Goal: Task Accomplishment & Management: Use online tool/utility

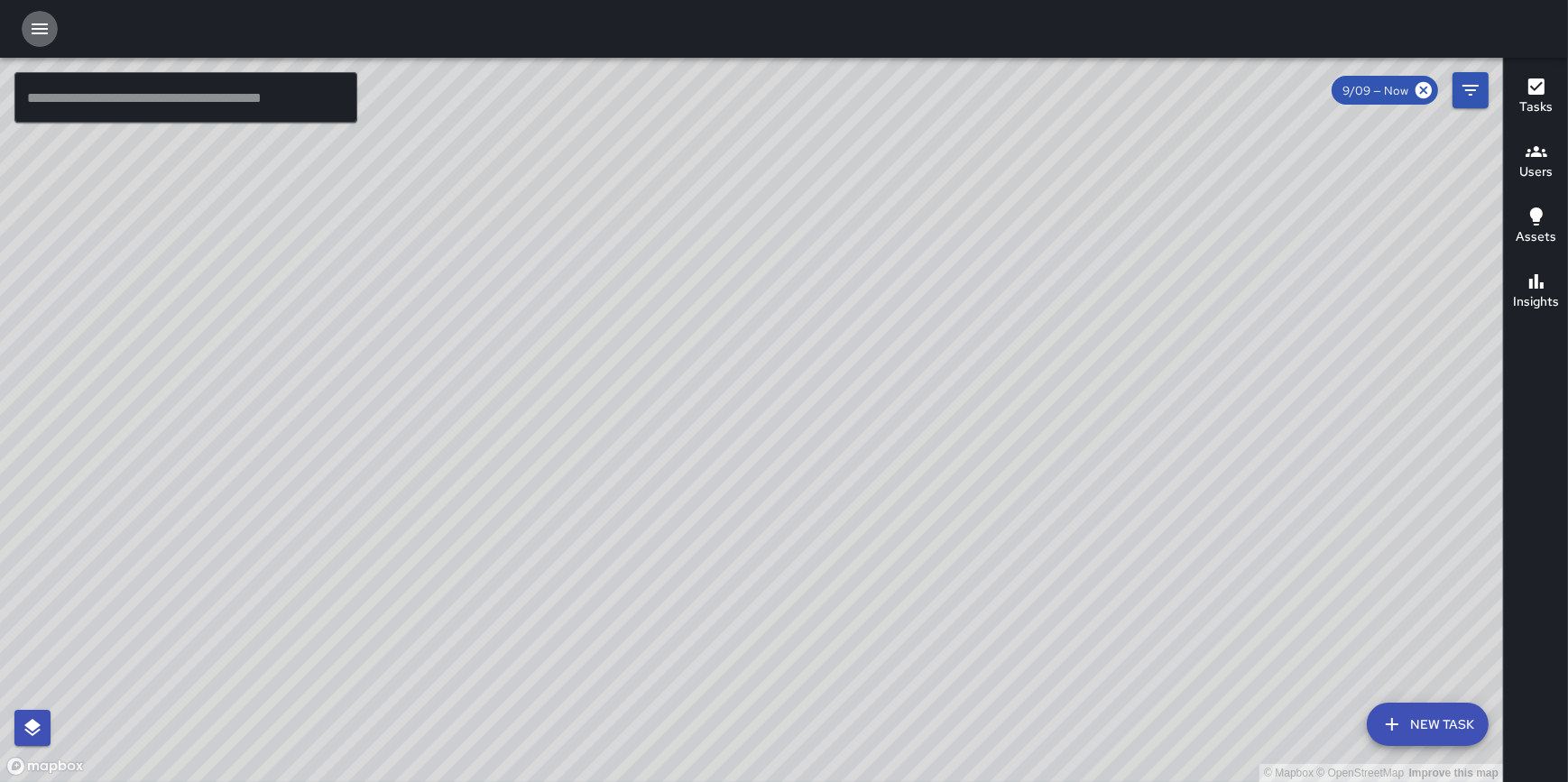
click at [41, 24] on icon "button" at bounding box center [40, 29] width 16 height 11
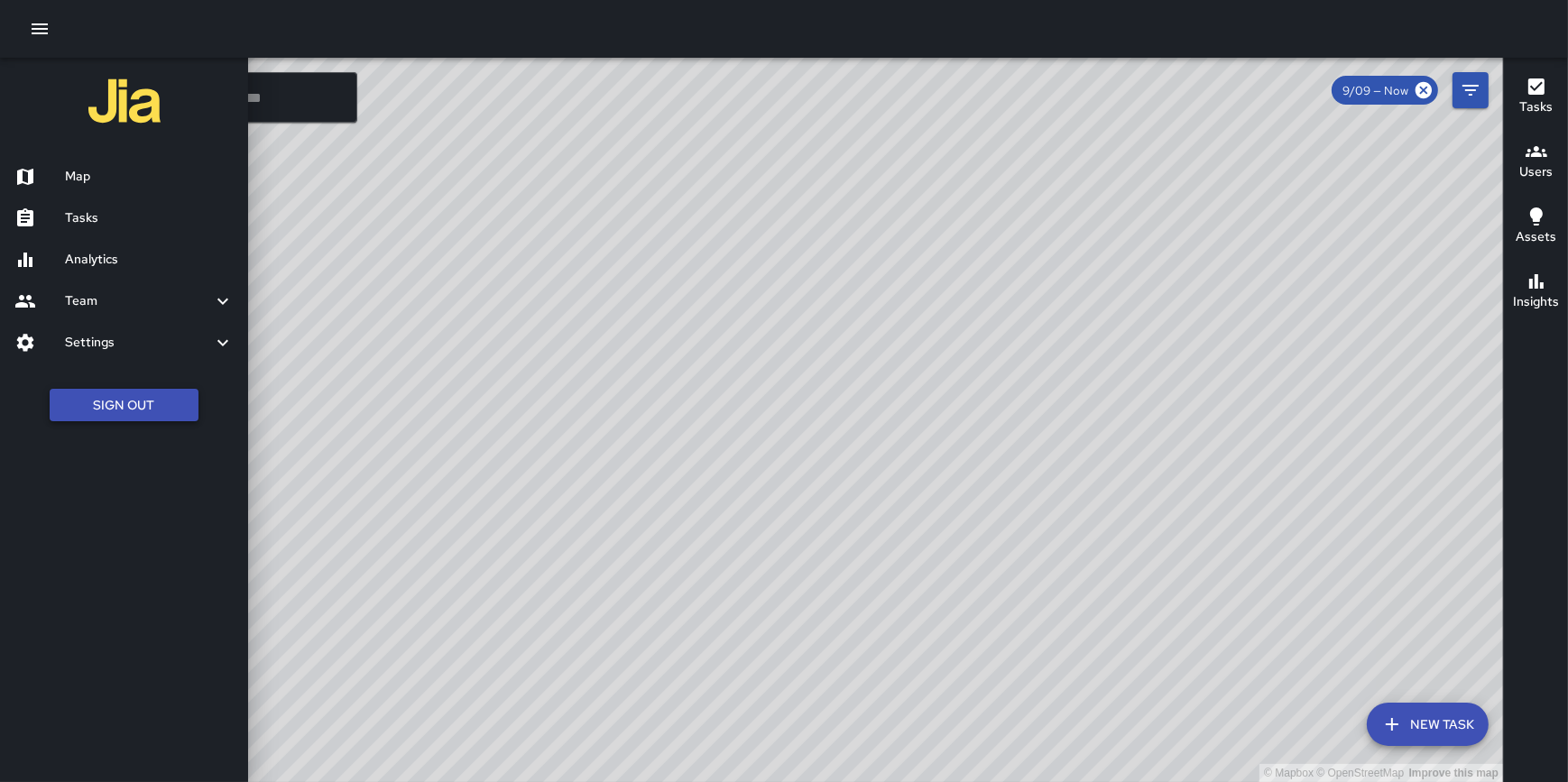
click at [145, 403] on button "Sign Out" at bounding box center [124, 405] width 149 height 33
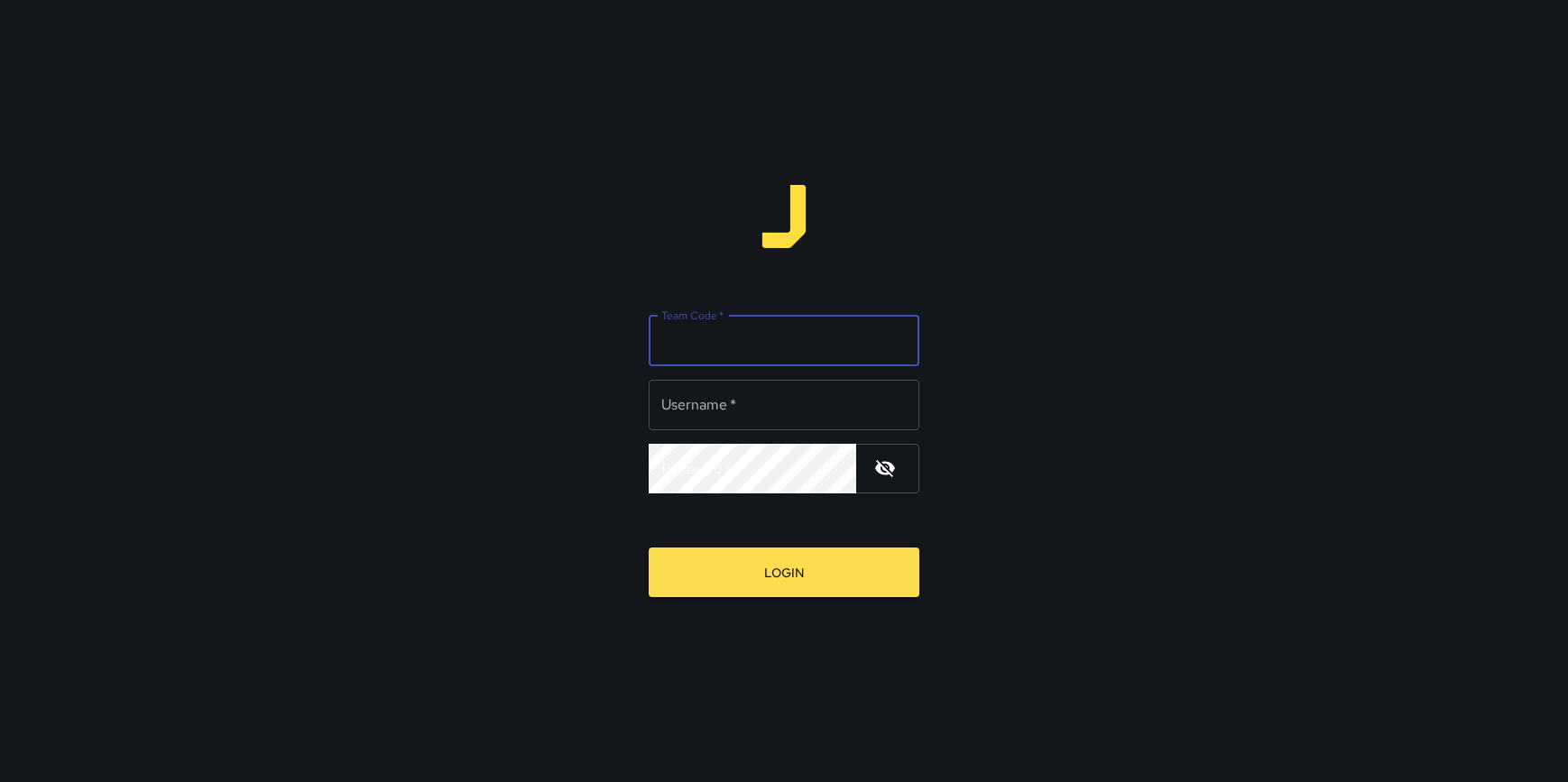
click at [725, 332] on div "Team Code   * Team Code   *" at bounding box center [784, 341] width 270 height 51
type input "**********"
type input "*"
type input "*******"
click at [649, 548] on button "Login" at bounding box center [784, 572] width 270 height 50
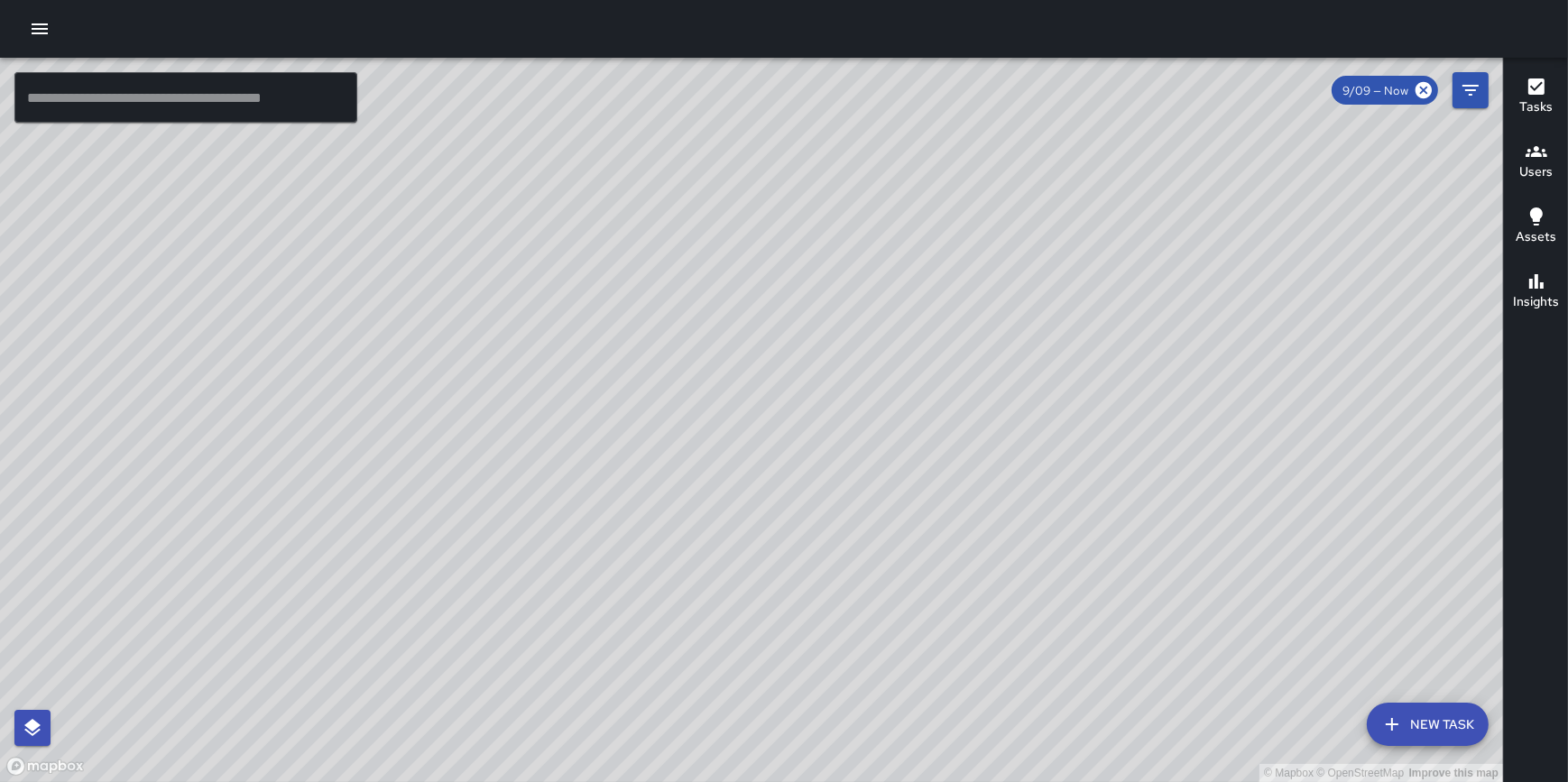
click at [44, 25] on icon "button" at bounding box center [40, 29] width 22 height 22
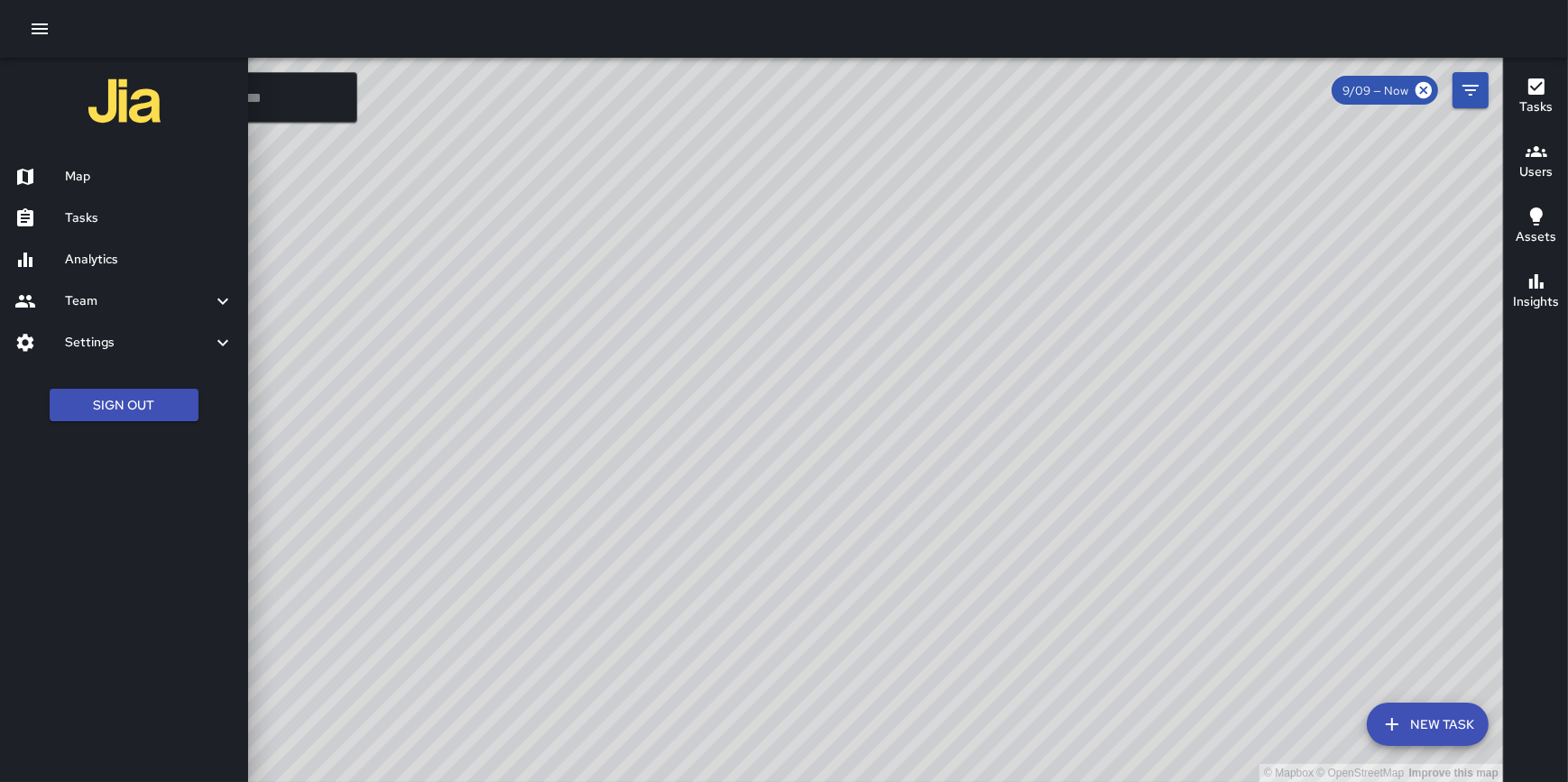
click at [109, 258] on h6 "Analytics" at bounding box center [149, 259] width 169 height 20
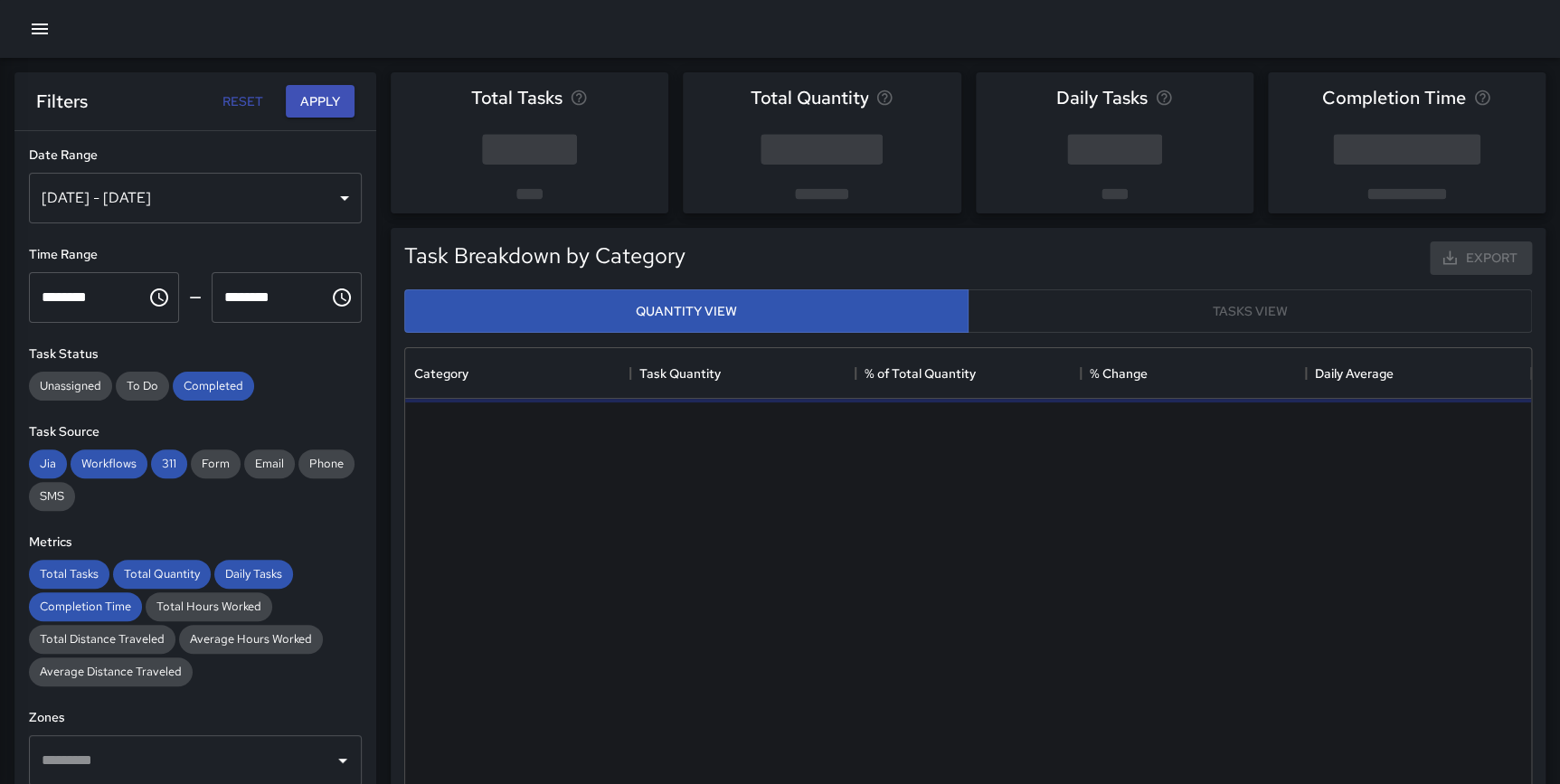
click at [39, 34] on icon "button" at bounding box center [40, 29] width 22 height 22
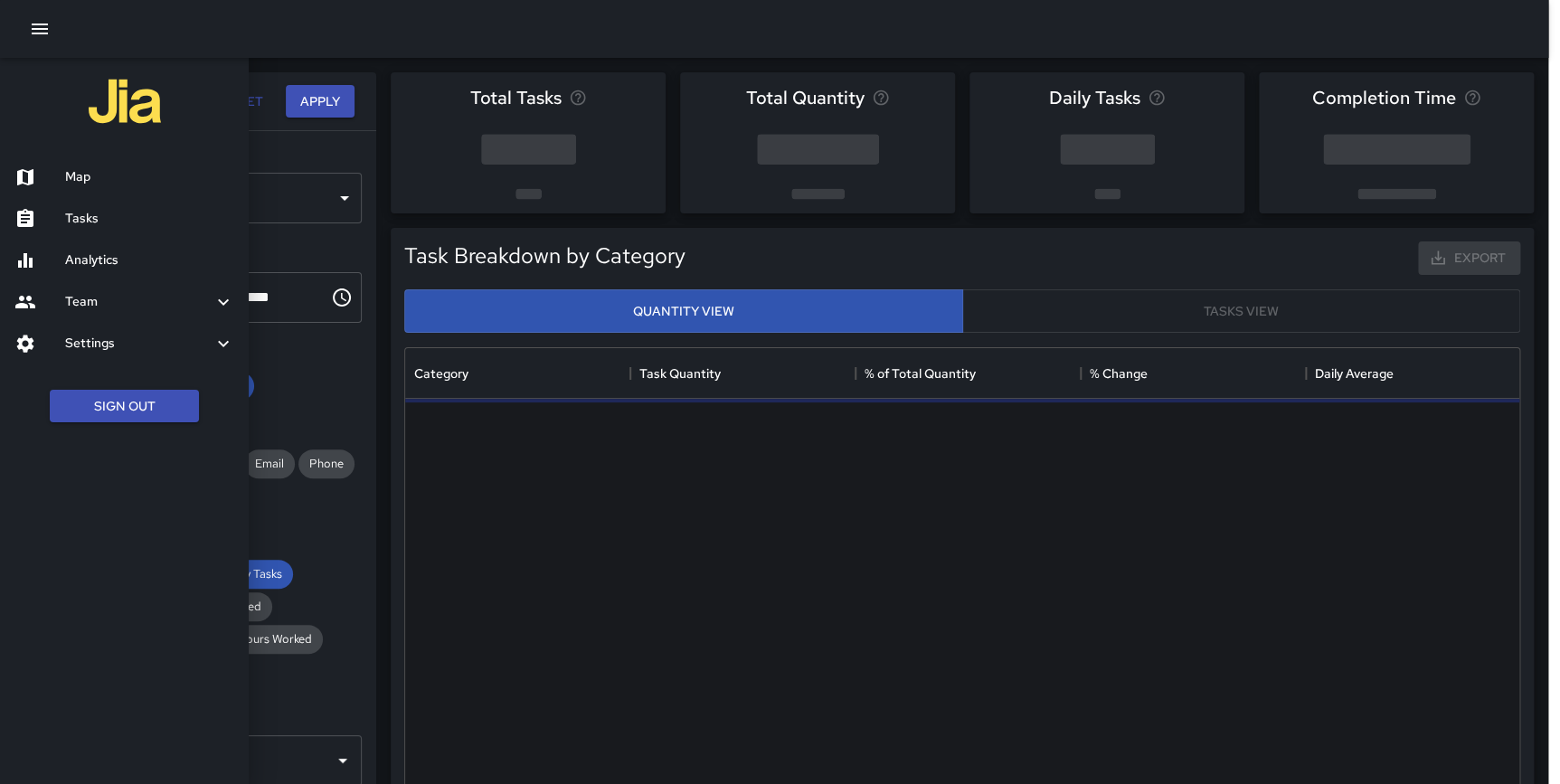
scroll to position [528, 1113]
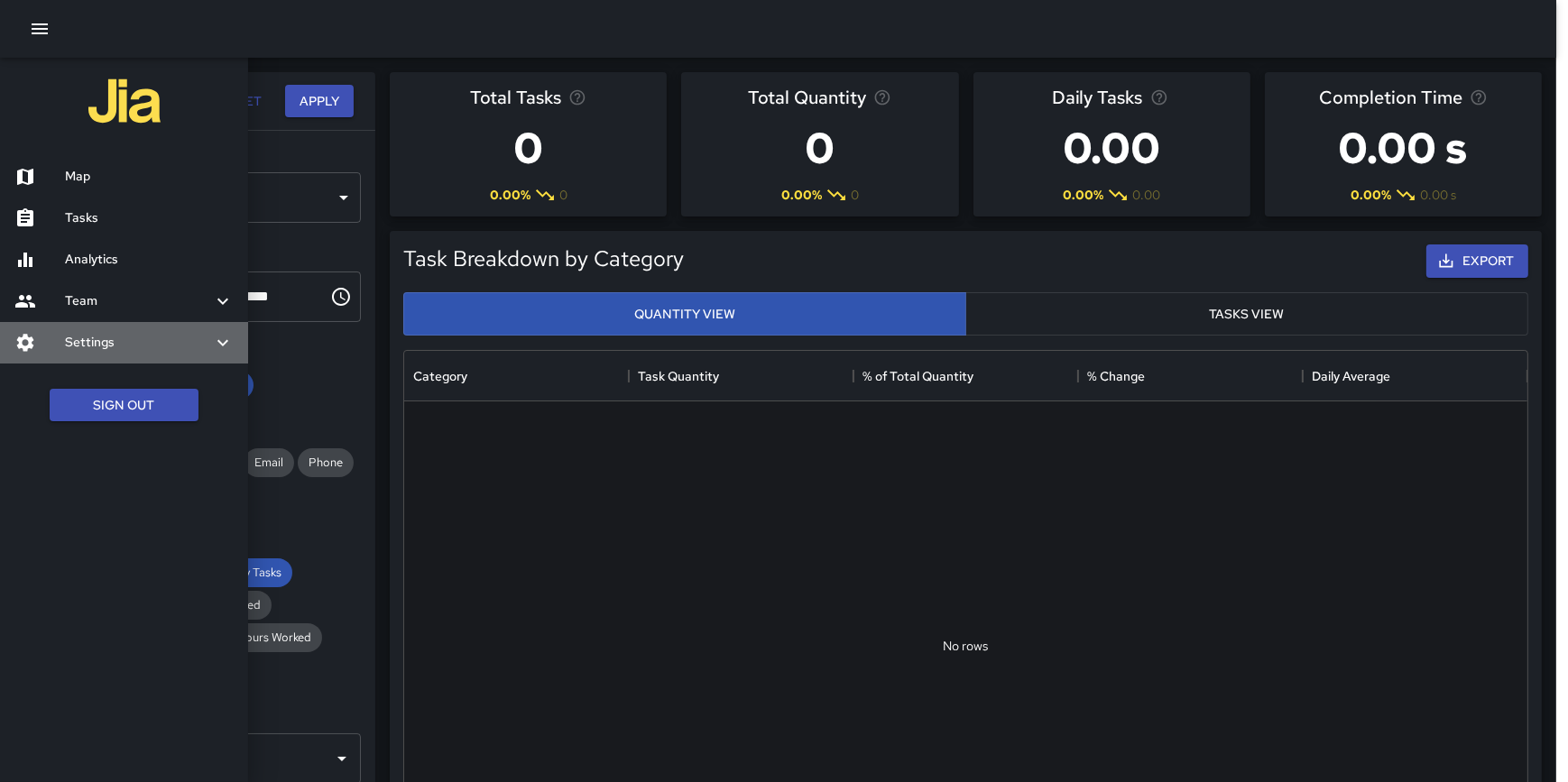
click at [104, 342] on h6 "Settings" at bounding box center [138, 343] width 147 height 20
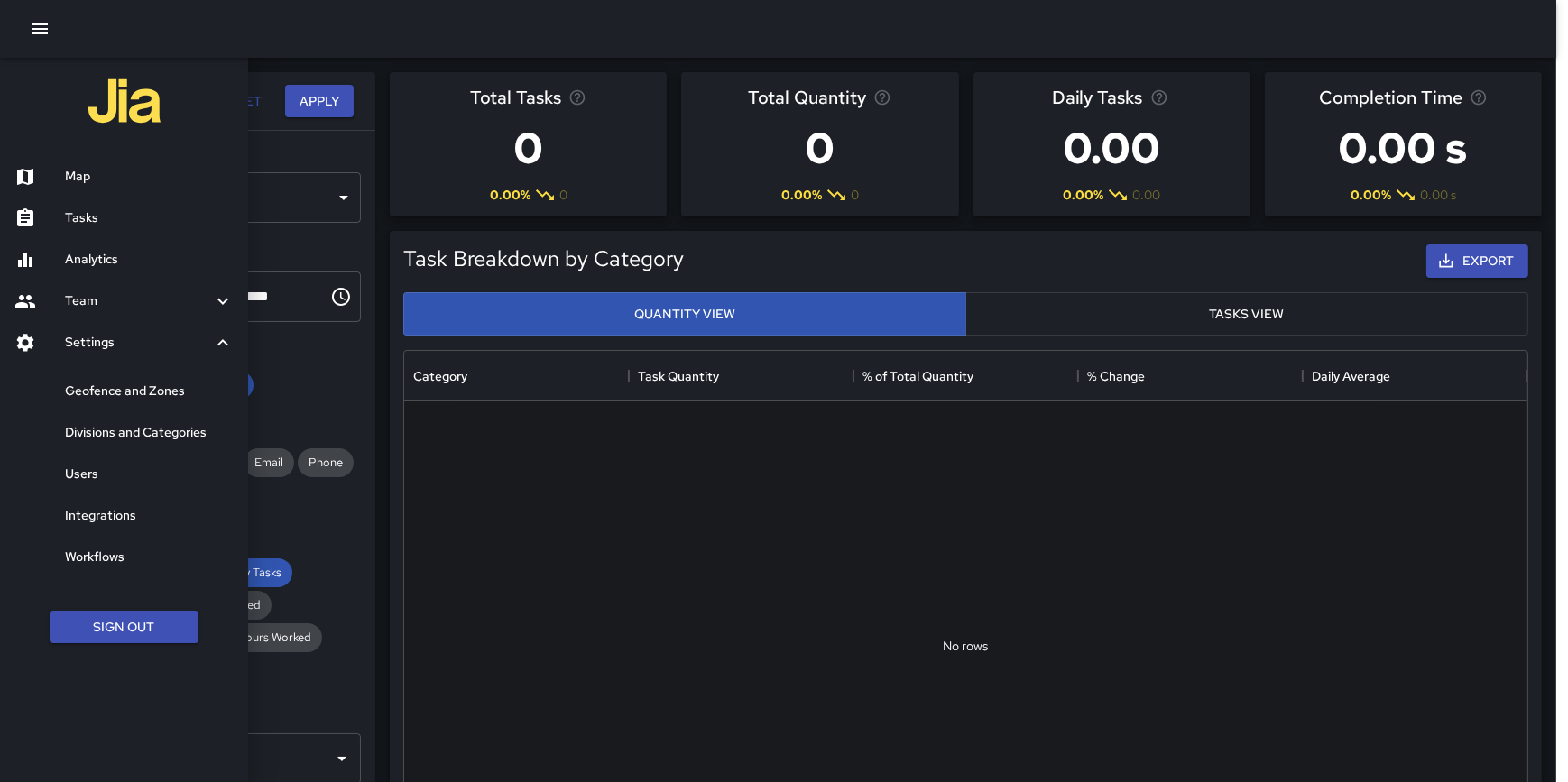
click at [111, 387] on h6 "Geofence and Zones" at bounding box center [149, 391] width 169 height 20
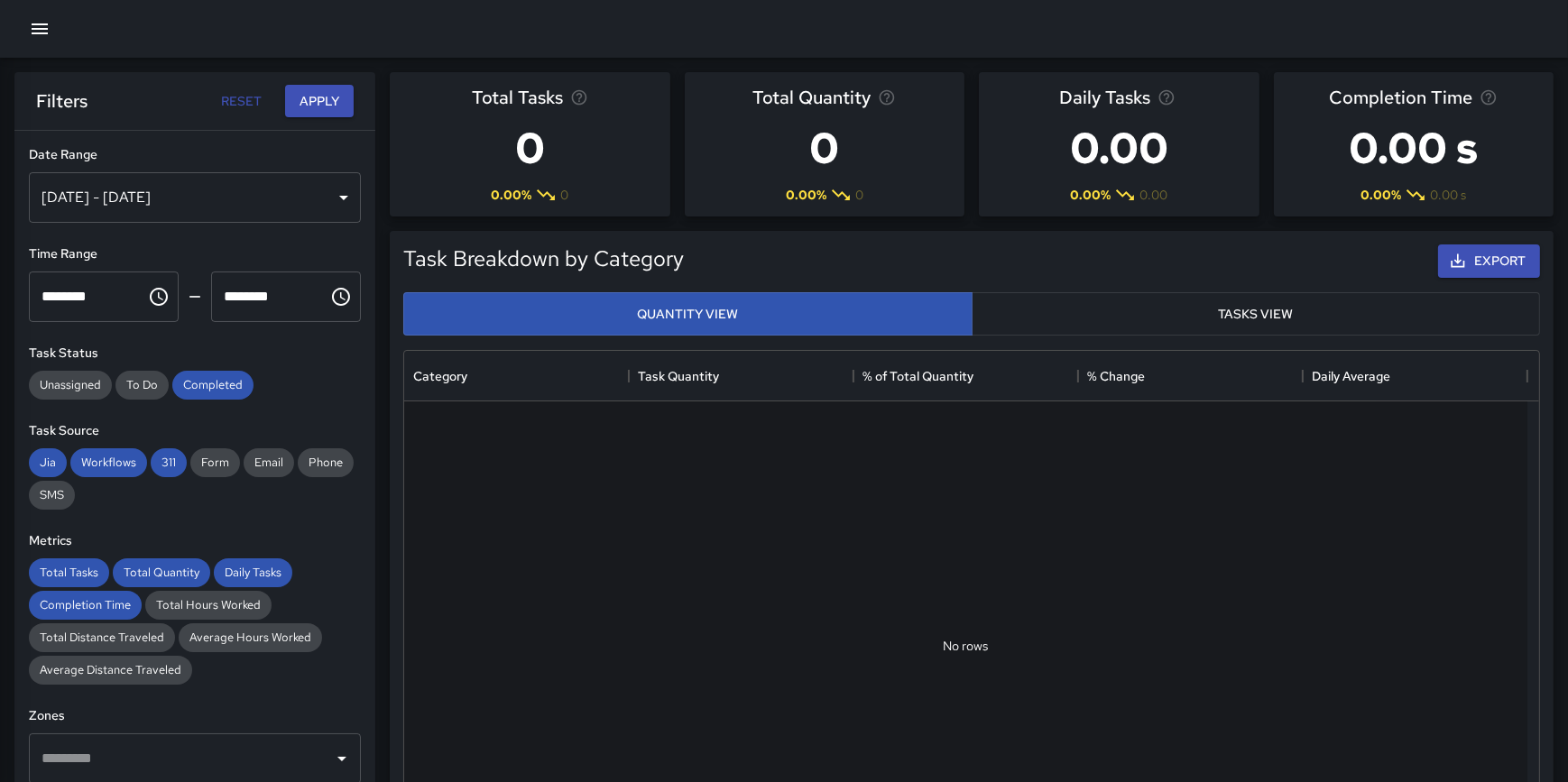
scroll to position [527, 1110]
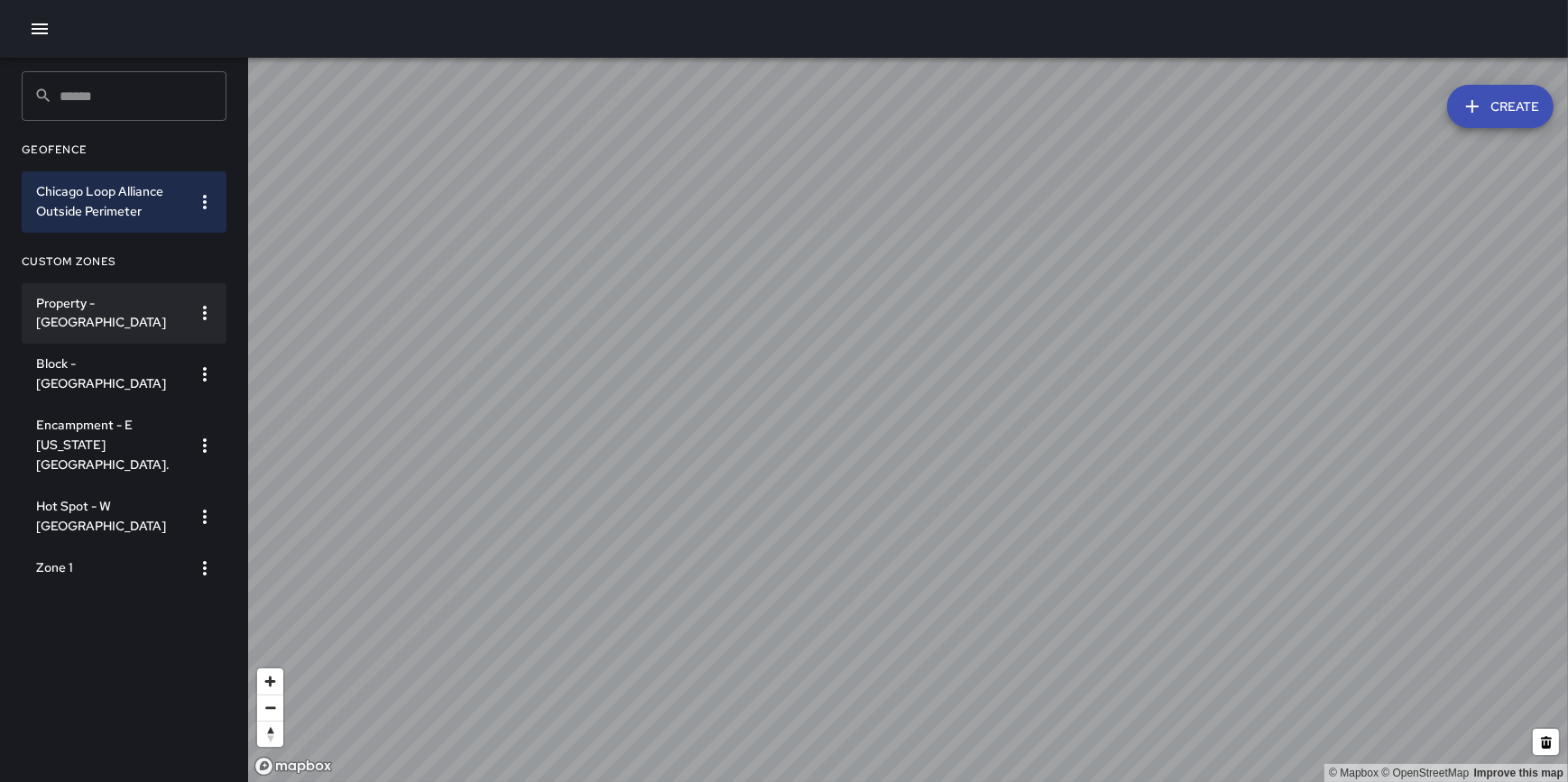
click at [135, 310] on h6 "Property - Art Institute of Chicago" at bounding box center [109, 314] width 147 height 40
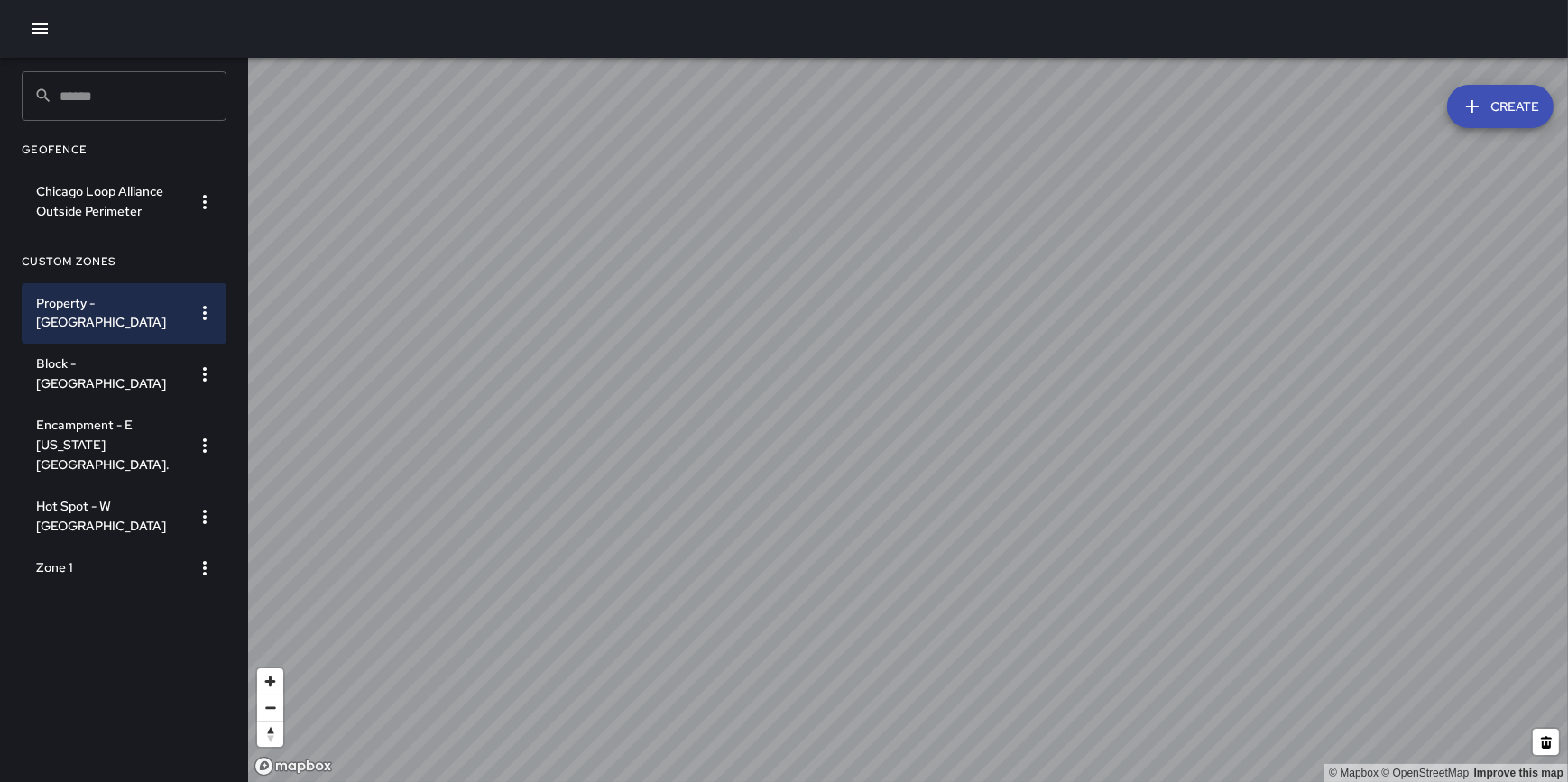
click at [36, 21] on icon "button" at bounding box center [40, 29] width 22 height 22
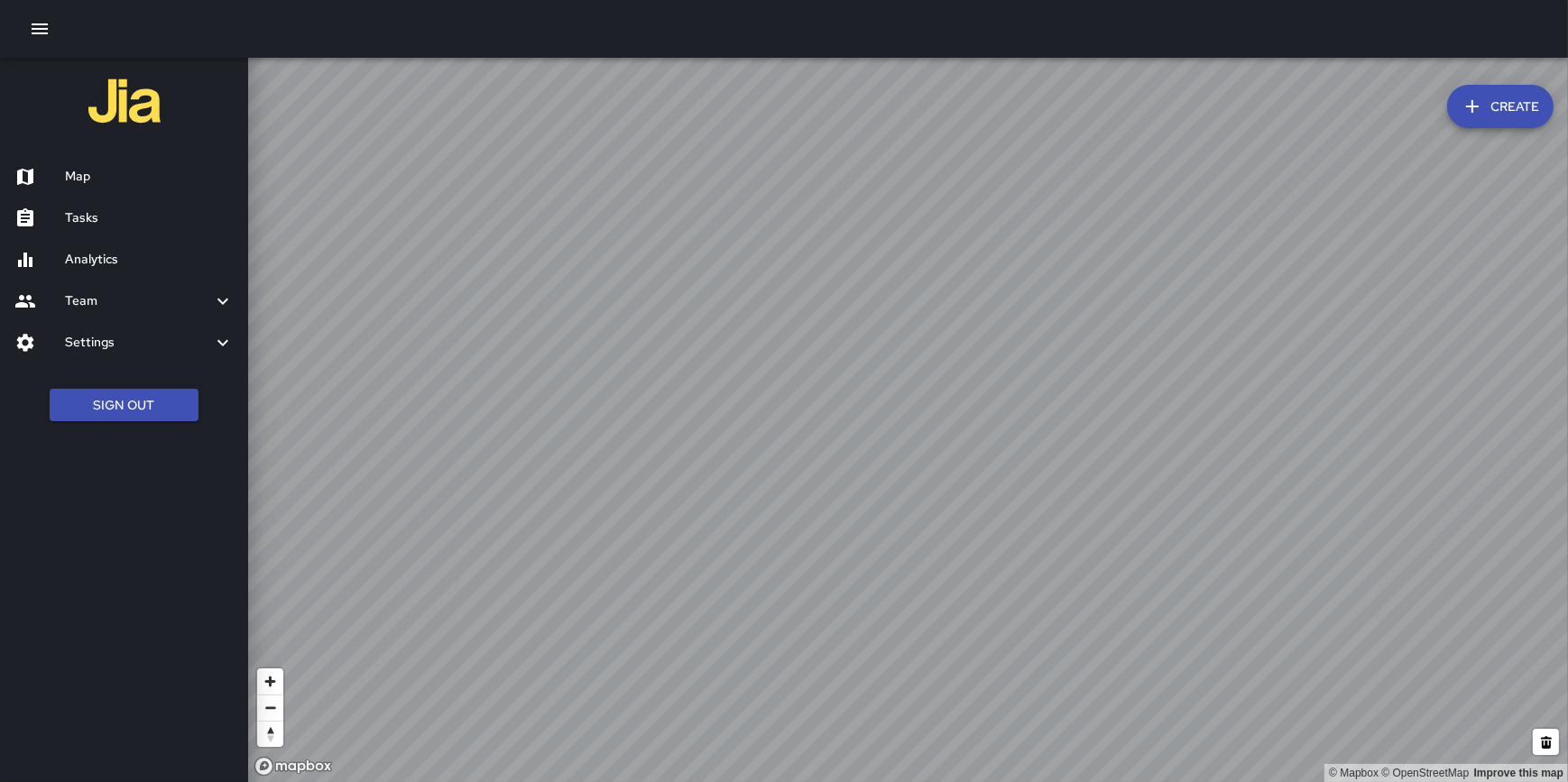
click at [80, 176] on h6 "Map" at bounding box center [149, 177] width 169 height 20
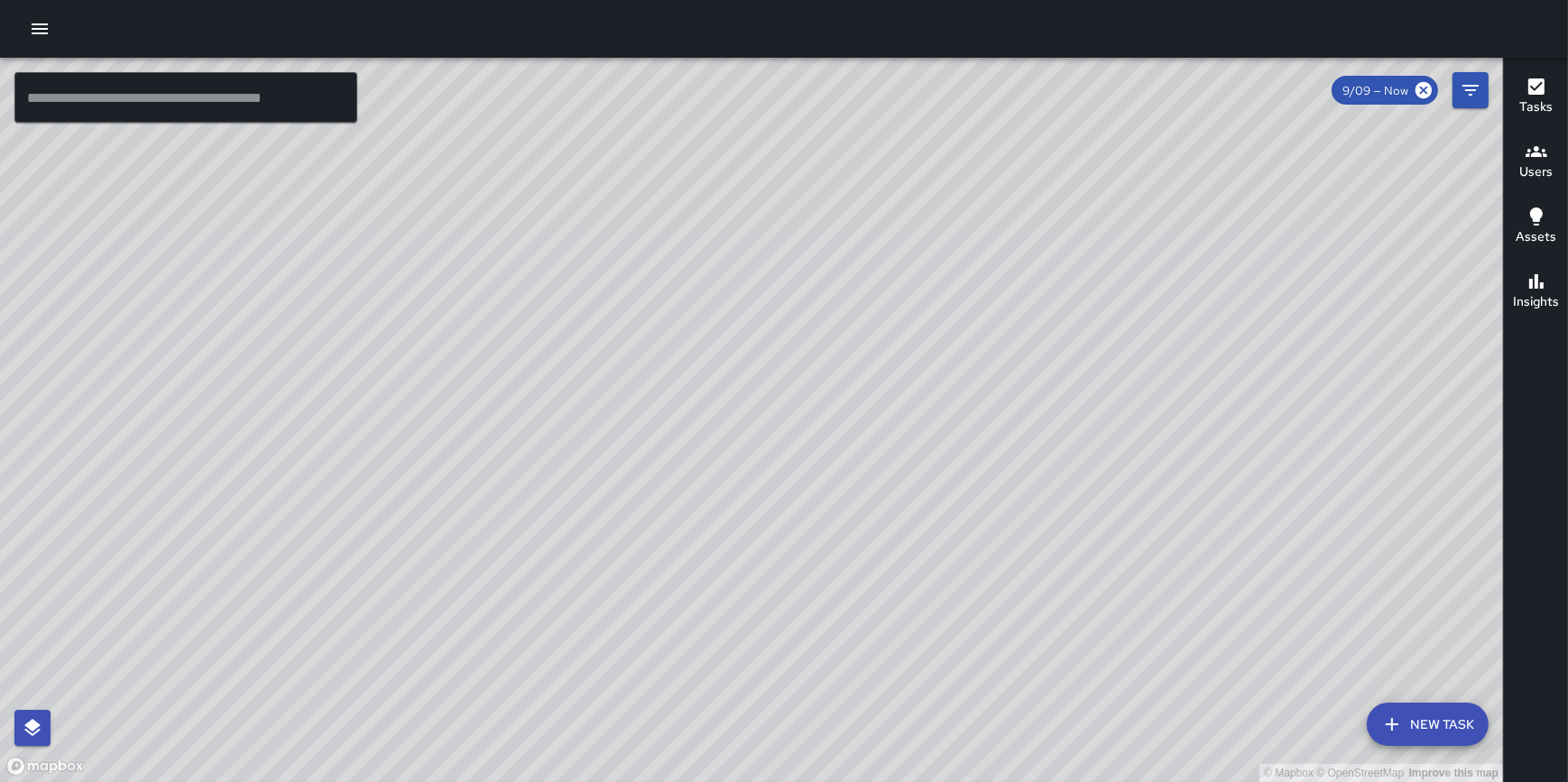
click at [1430, 718] on button "New Task" at bounding box center [1428, 724] width 122 height 43
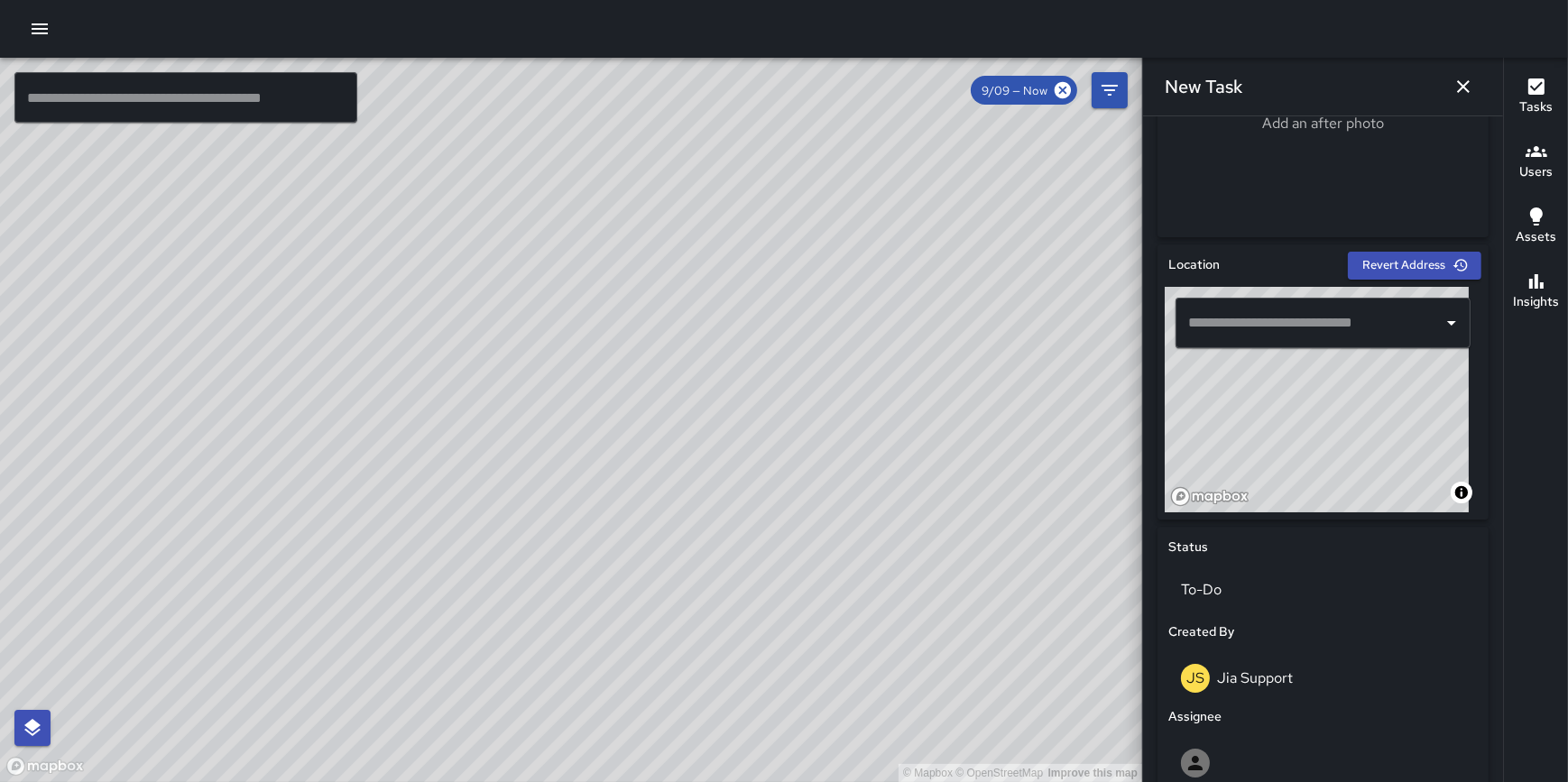
scroll to position [397, 0]
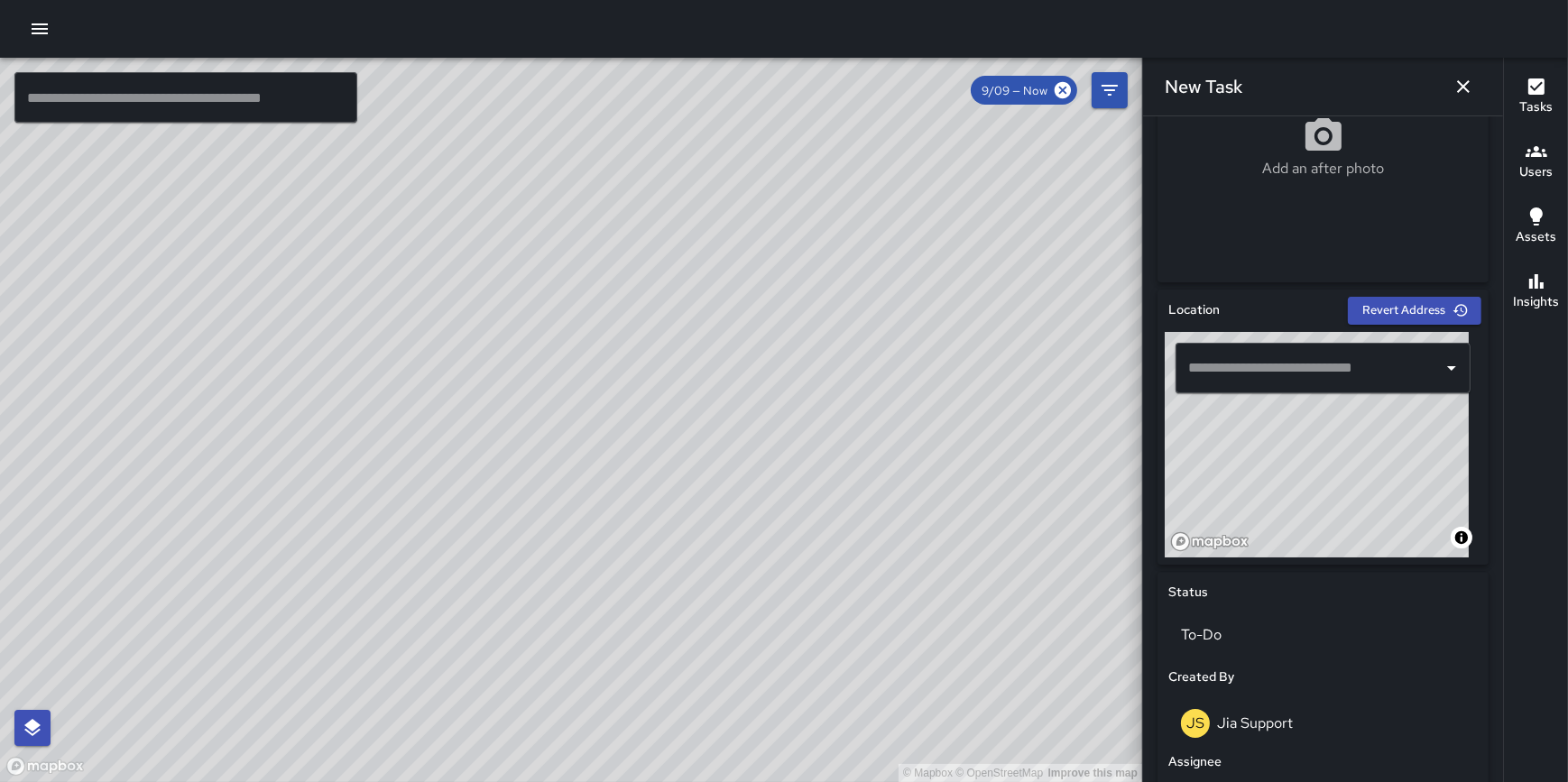
click at [1266, 377] on input "text" at bounding box center [1309, 368] width 251 height 34
click at [1301, 374] on input "text" at bounding box center [1309, 368] width 251 height 34
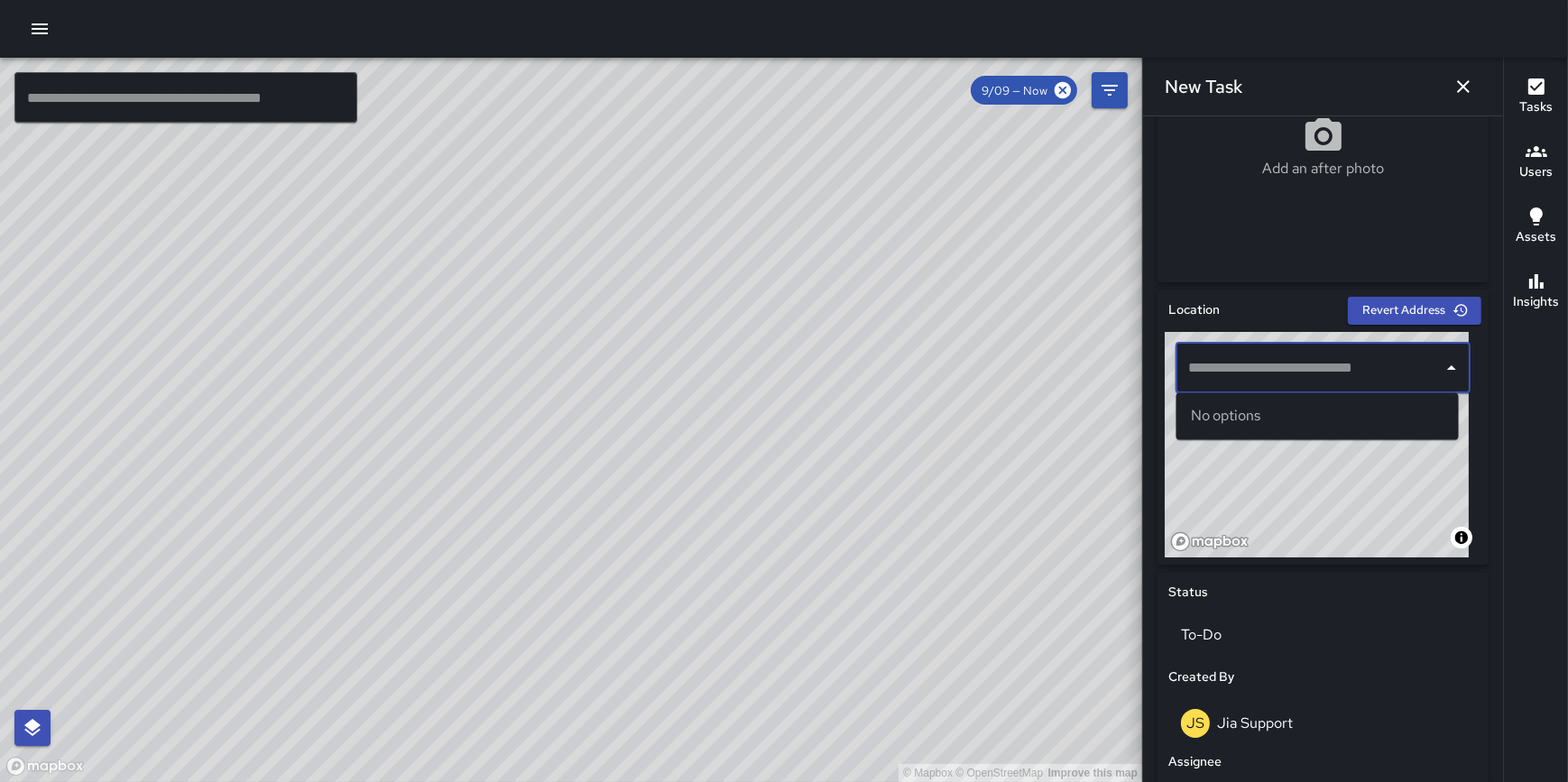
paste input "**********"
drag, startPoint x: 1216, startPoint y: 368, endPoint x: 1197, endPoint y: 370, distance: 19.1
click at [1197, 370] on input "**********" at bounding box center [1303, 368] width 240 height 34
click at [1301, 368] on input "**********" at bounding box center [1303, 368] width 240 height 34
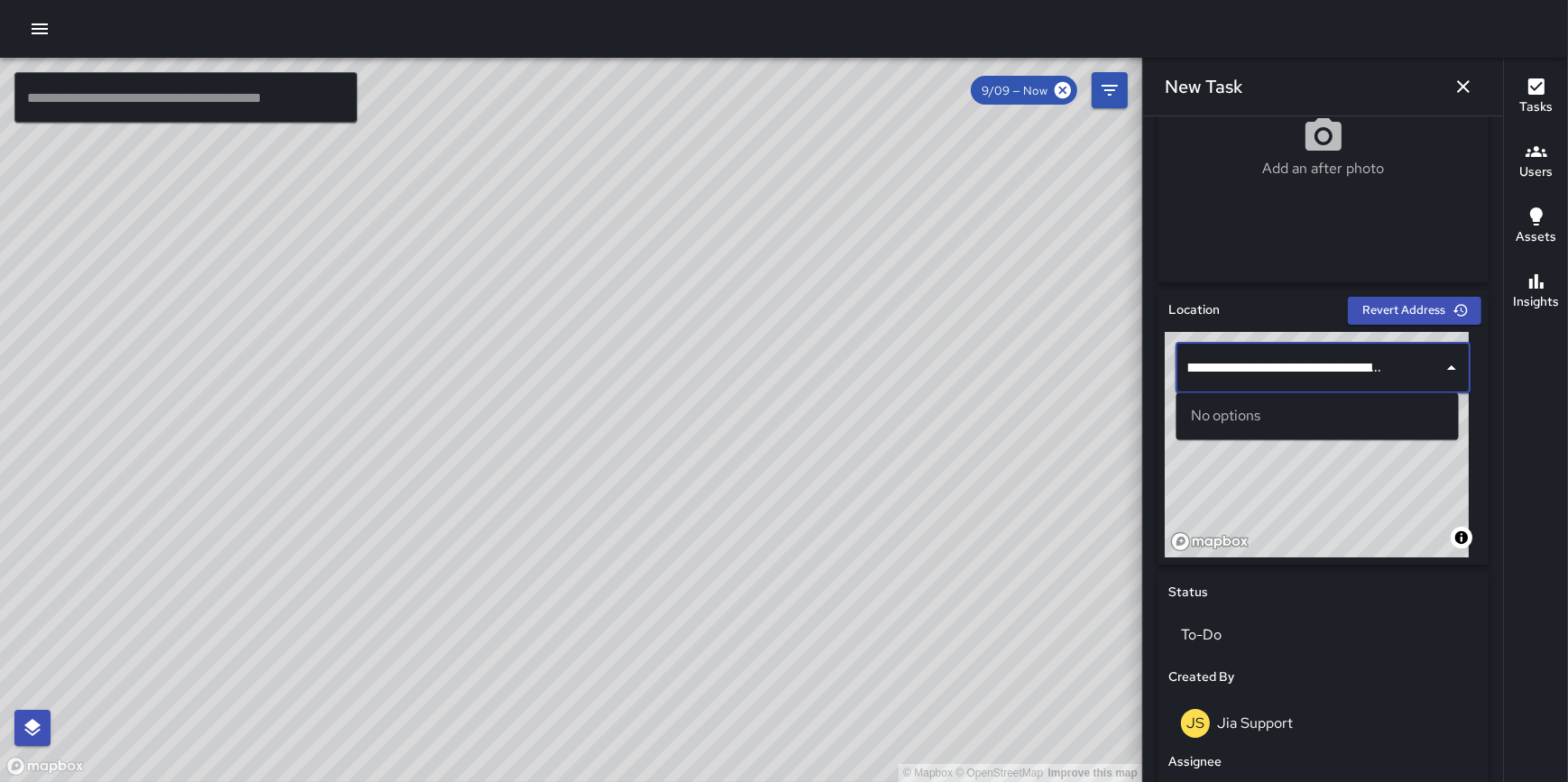
scroll to position [0, 108]
drag, startPoint x: 1317, startPoint y: 370, endPoint x: 1450, endPoint y: 370, distance: 133.0
click at [1450, 370] on div "**********" at bounding box center [1323, 368] width 295 height 51
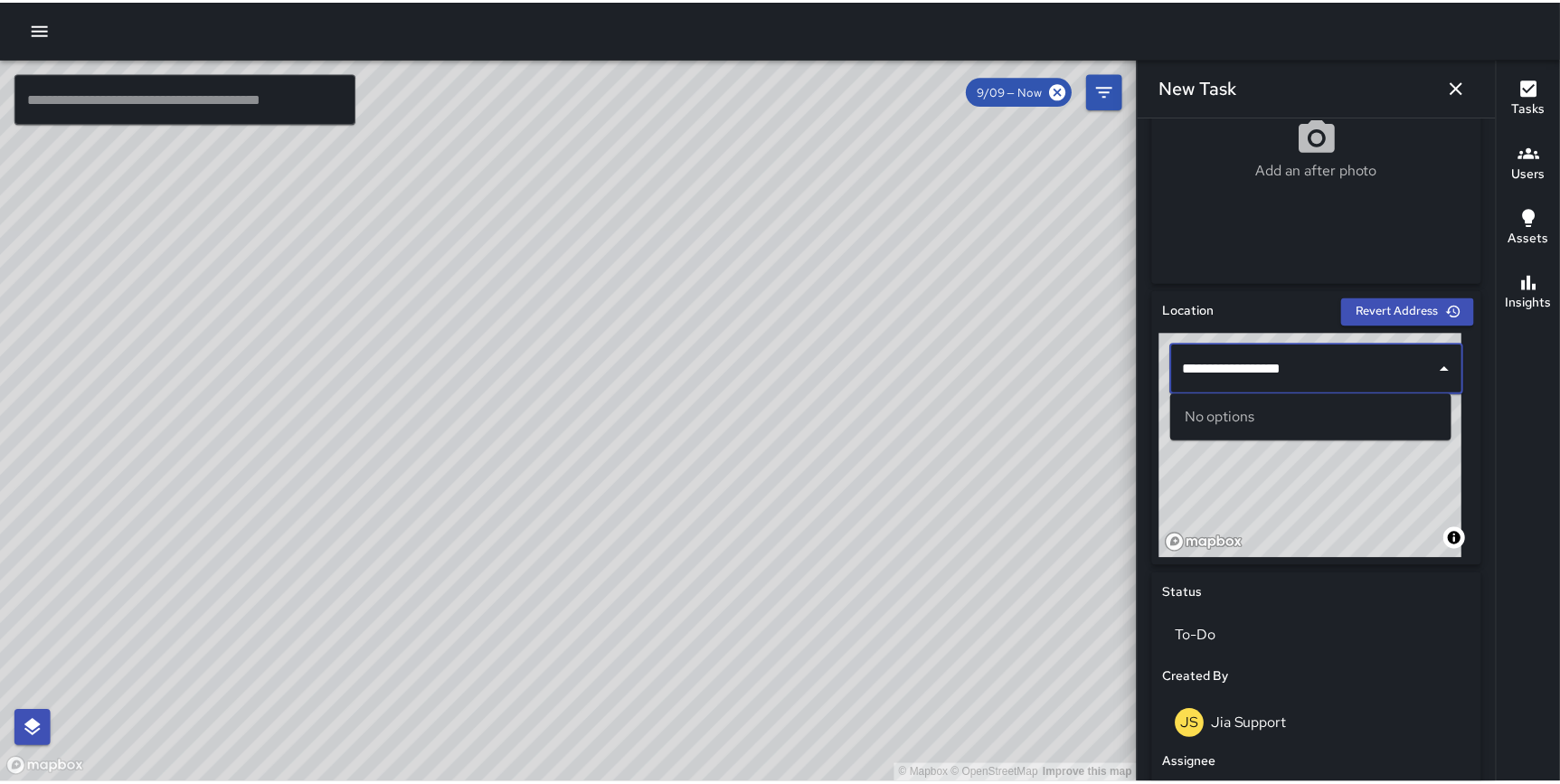
scroll to position [0, 0]
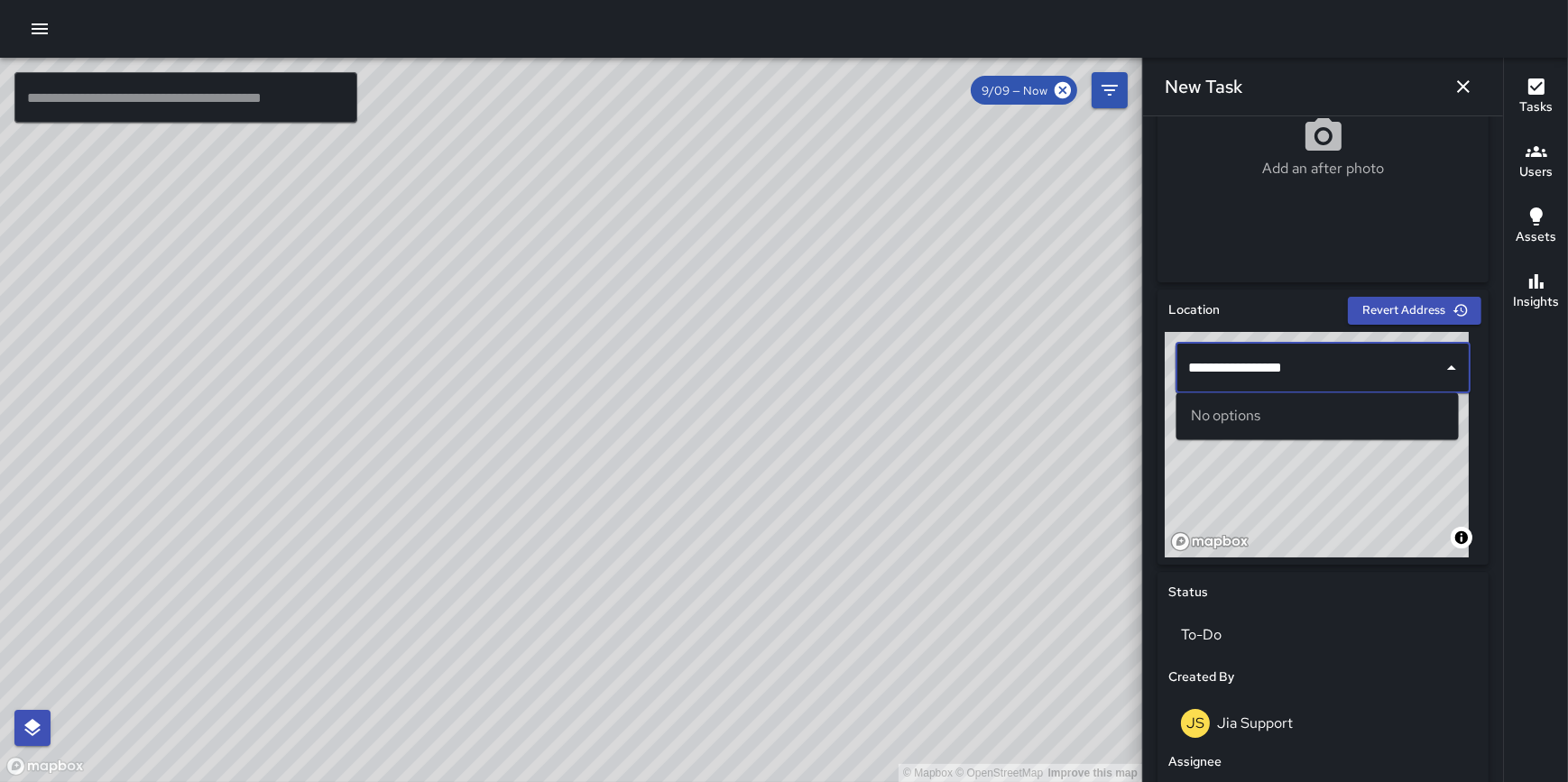
click at [1172, 374] on div "**********" at bounding box center [1323, 444] width 316 height 225
type input "*"
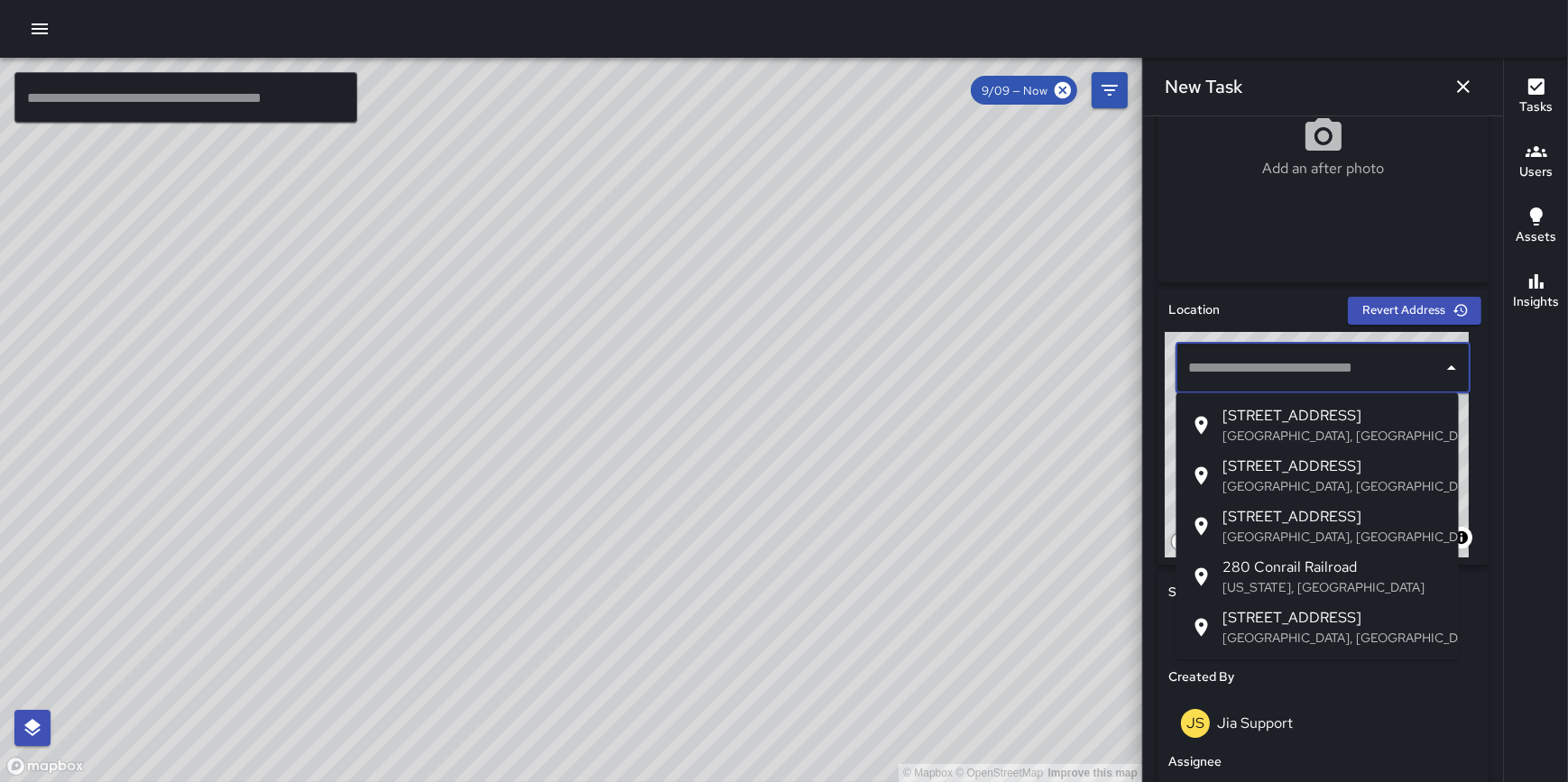
click at [1473, 409] on div "Location Revert Address © Mapbox © OpenStreetMap Improve this map ​" at bounding box center [1323, 427] width 331 height 275
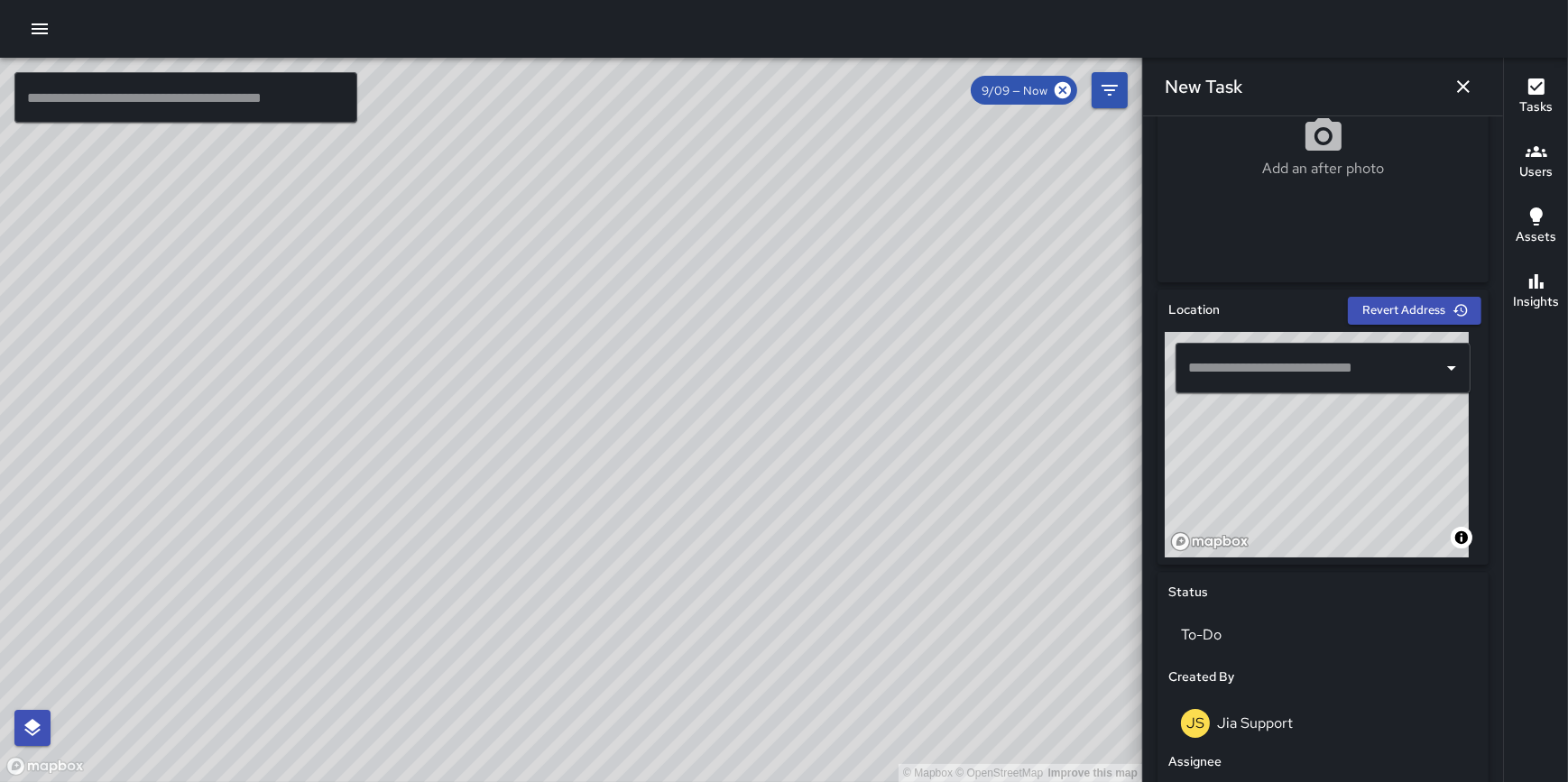
click at [1337, 595] on div "Location Revert Address © Mapbox © OpenStreetMap Improve this map ​ Status To-D…" at bounding box center [1323, 719] width 331 height 860
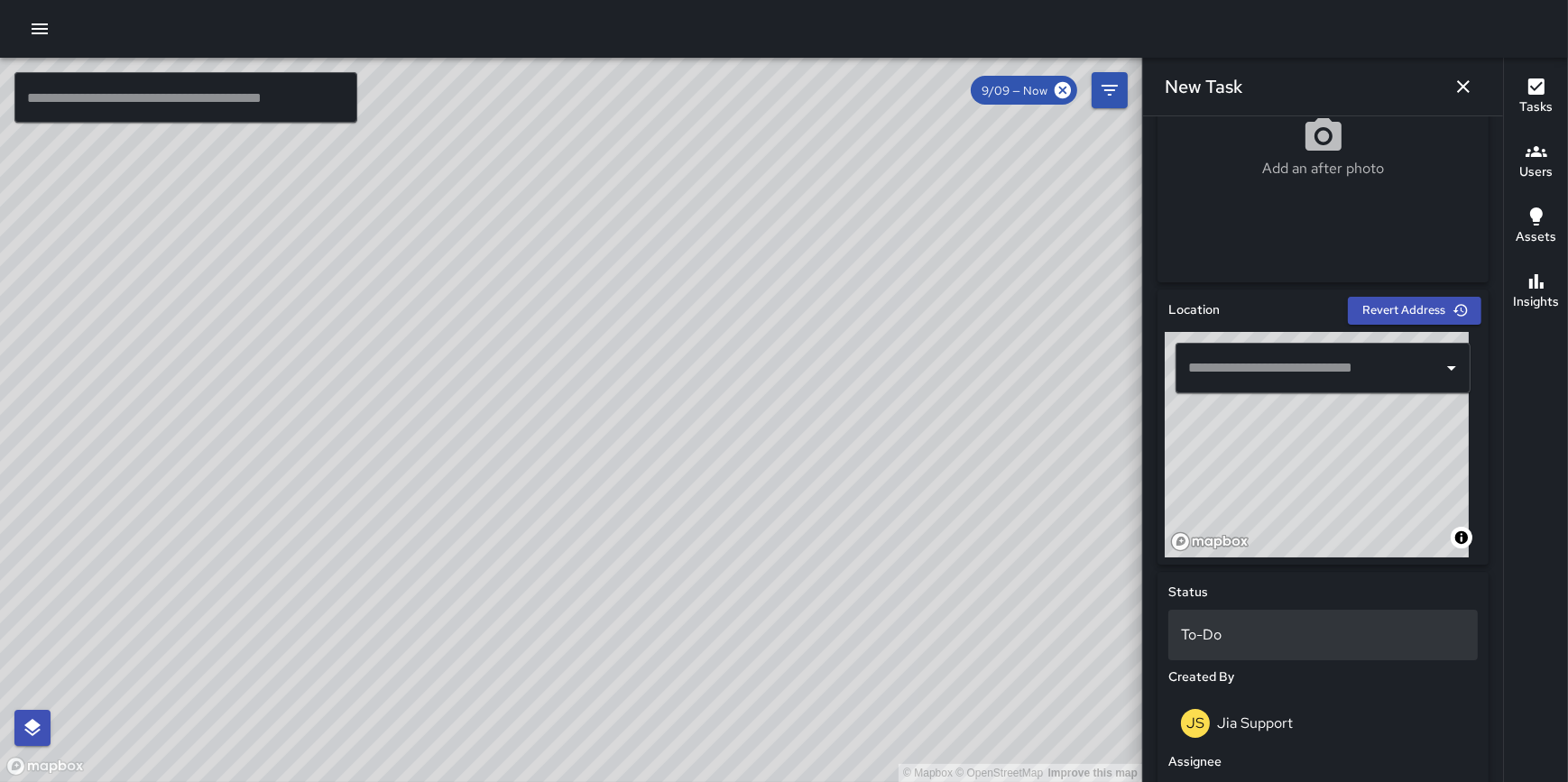
click at [1380, 612] on div "Location Revert Address © Mapbox © OpenStreetMap Improve this map ​ Status To-D…" at bounding box center [1323, 719] width 331 height 860
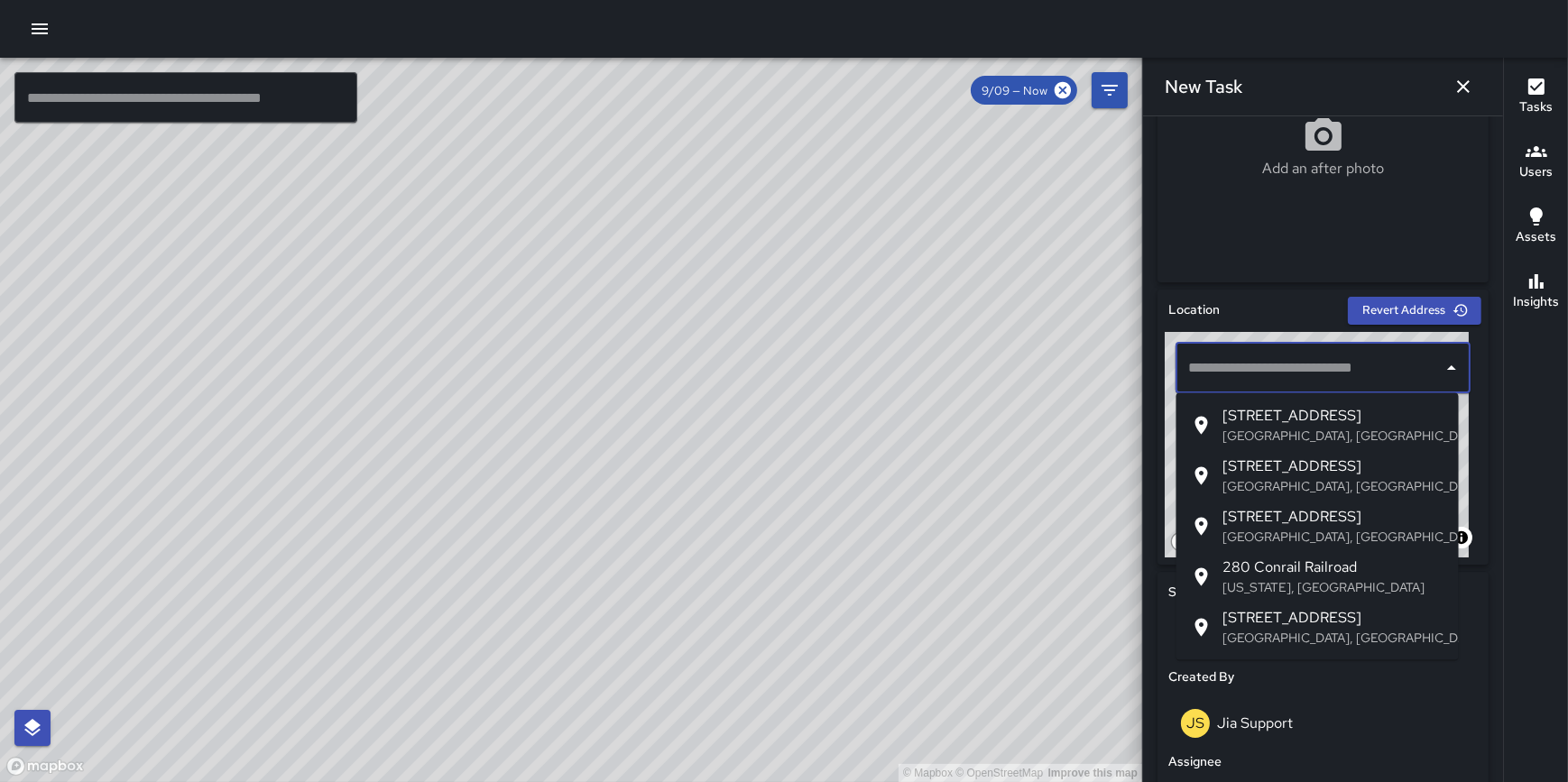
click at [1258, 381] on input "text" at bounding box center [1303, 368] width 240 height 34
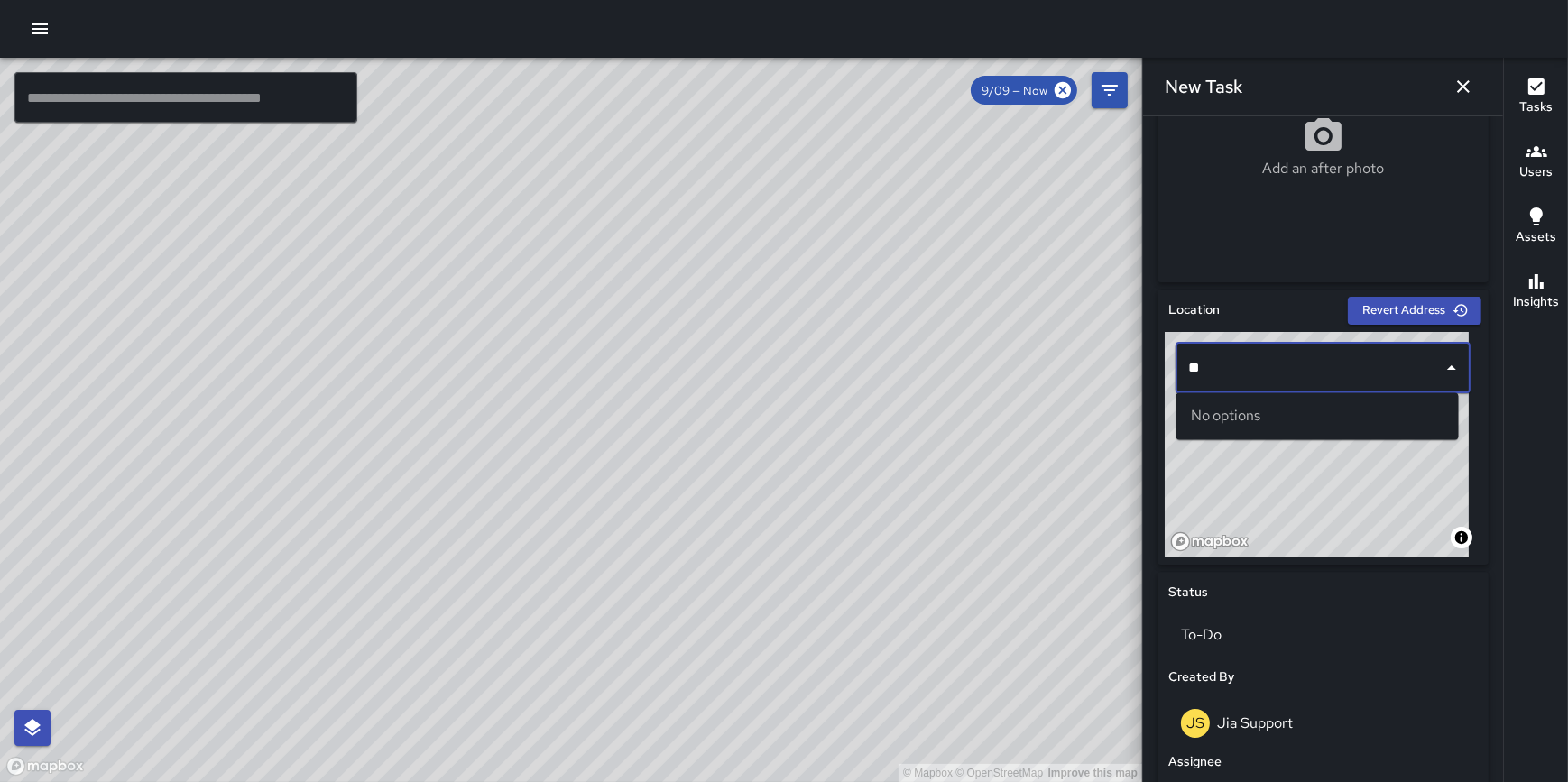
type input "*"
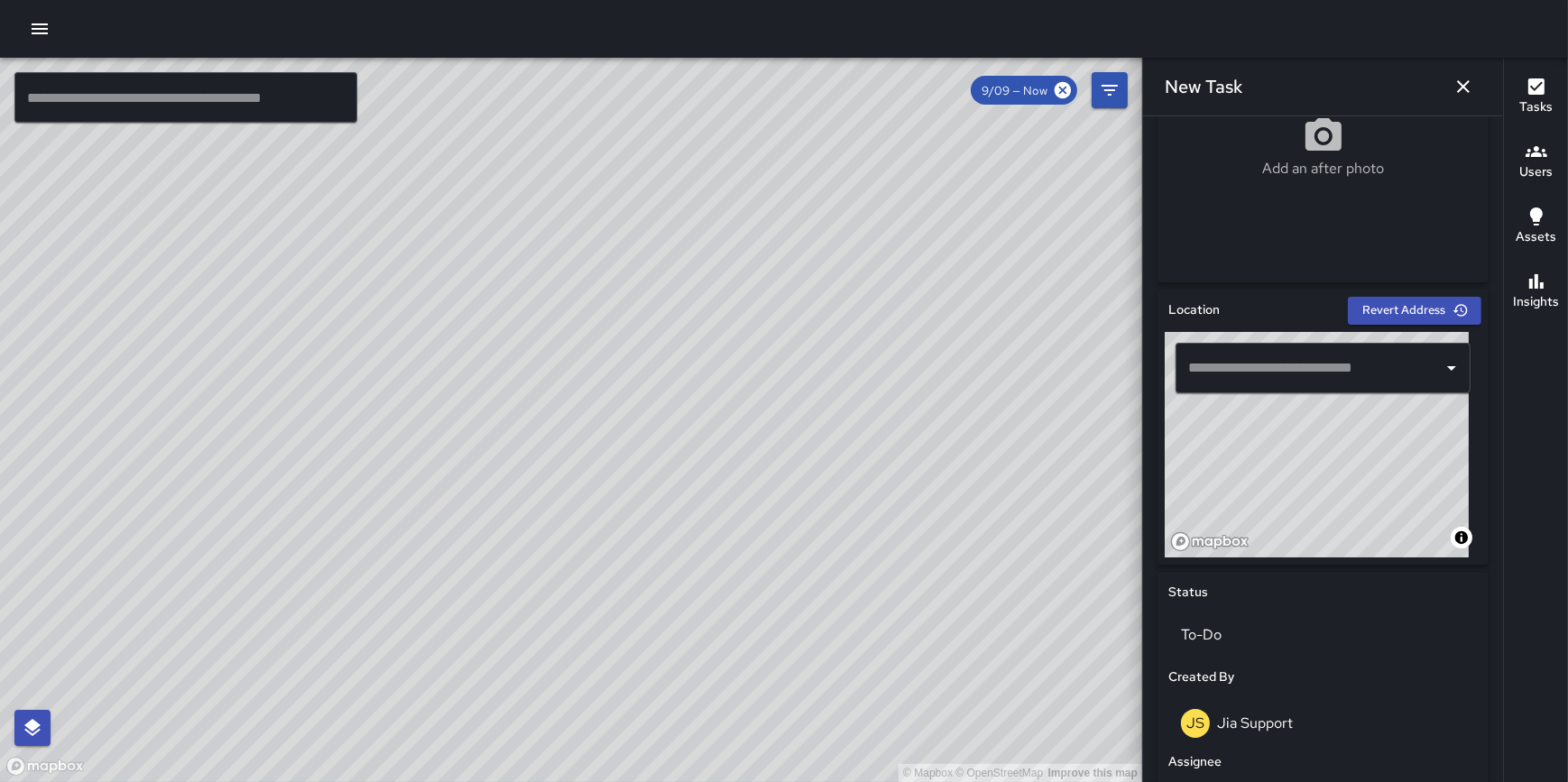
click at [1250, 363] on input "text" at bounding box center [1303, 368] width 240 height 34
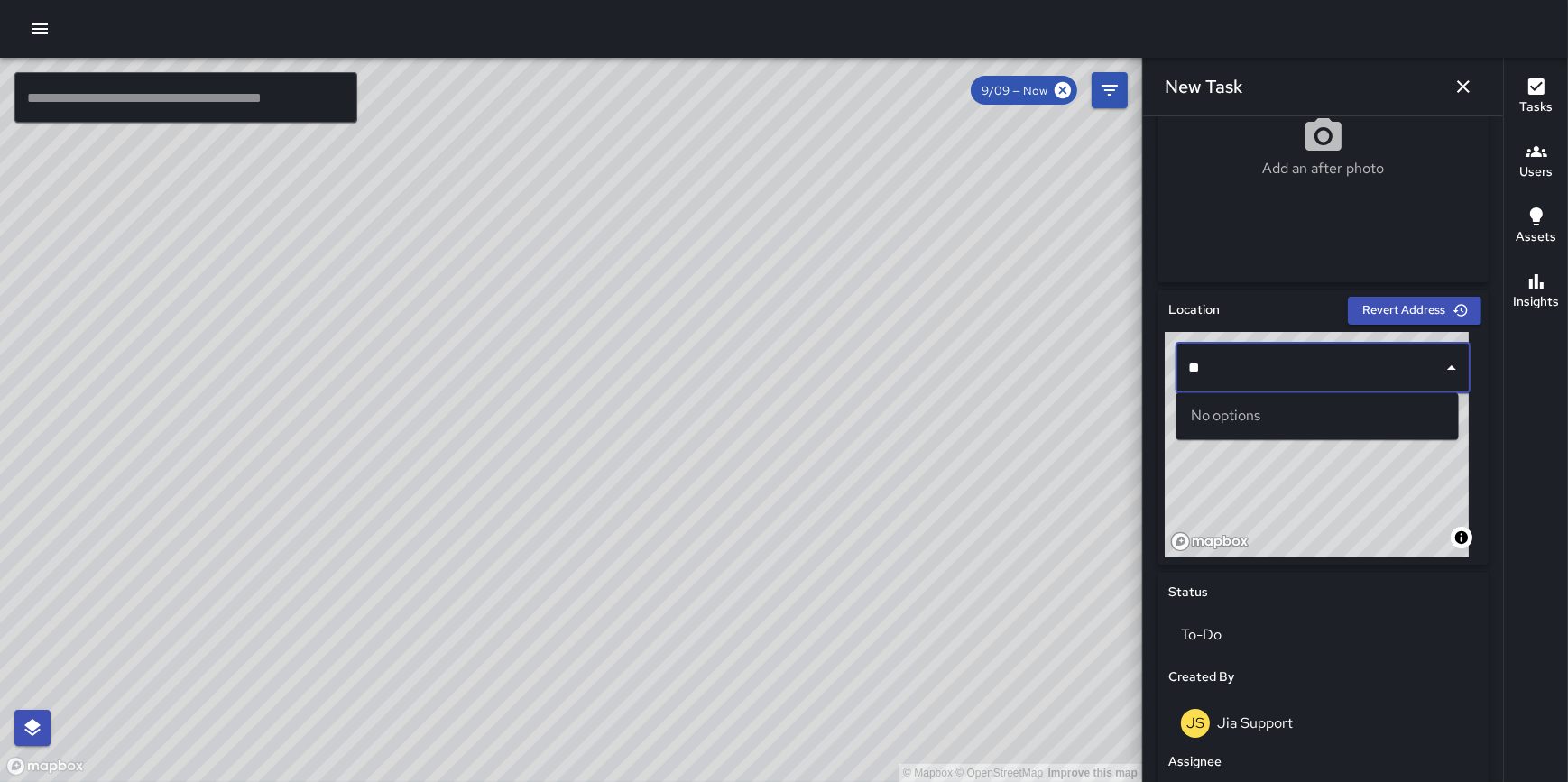
type input "*"
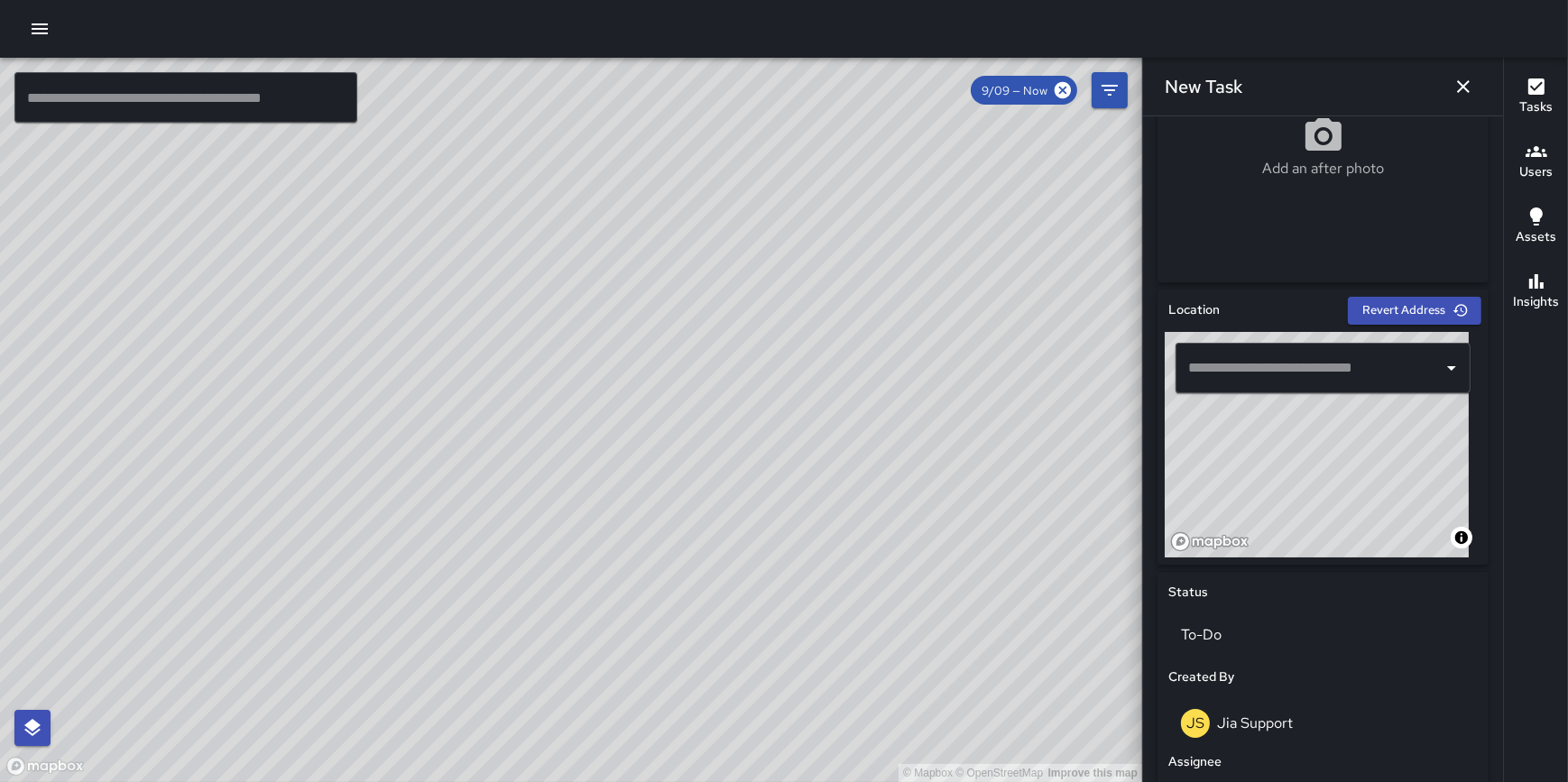
click at [1307, 580] on div "Location Revert Address © Mapbox © OpenStreetMap Improve this map ​ Status To-D…" at bounding box center [1323, 719] width 331 height 860
click at [1463, 89] on icon "button" at bounding box center [1464, 87] width 22 height 22
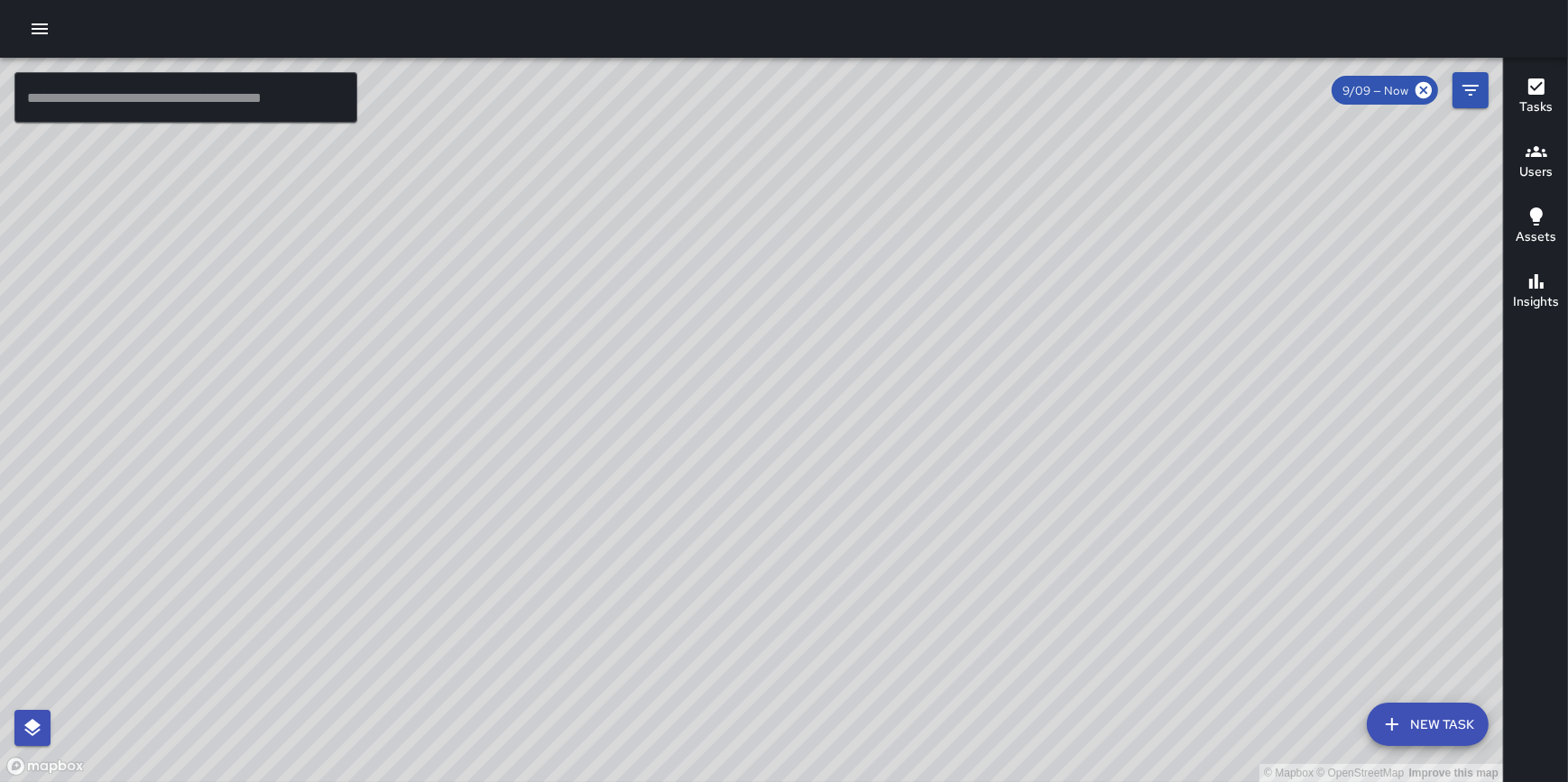
click at [34, 26] on icon "button" at bounding box center [40, 29] width 22 height 22
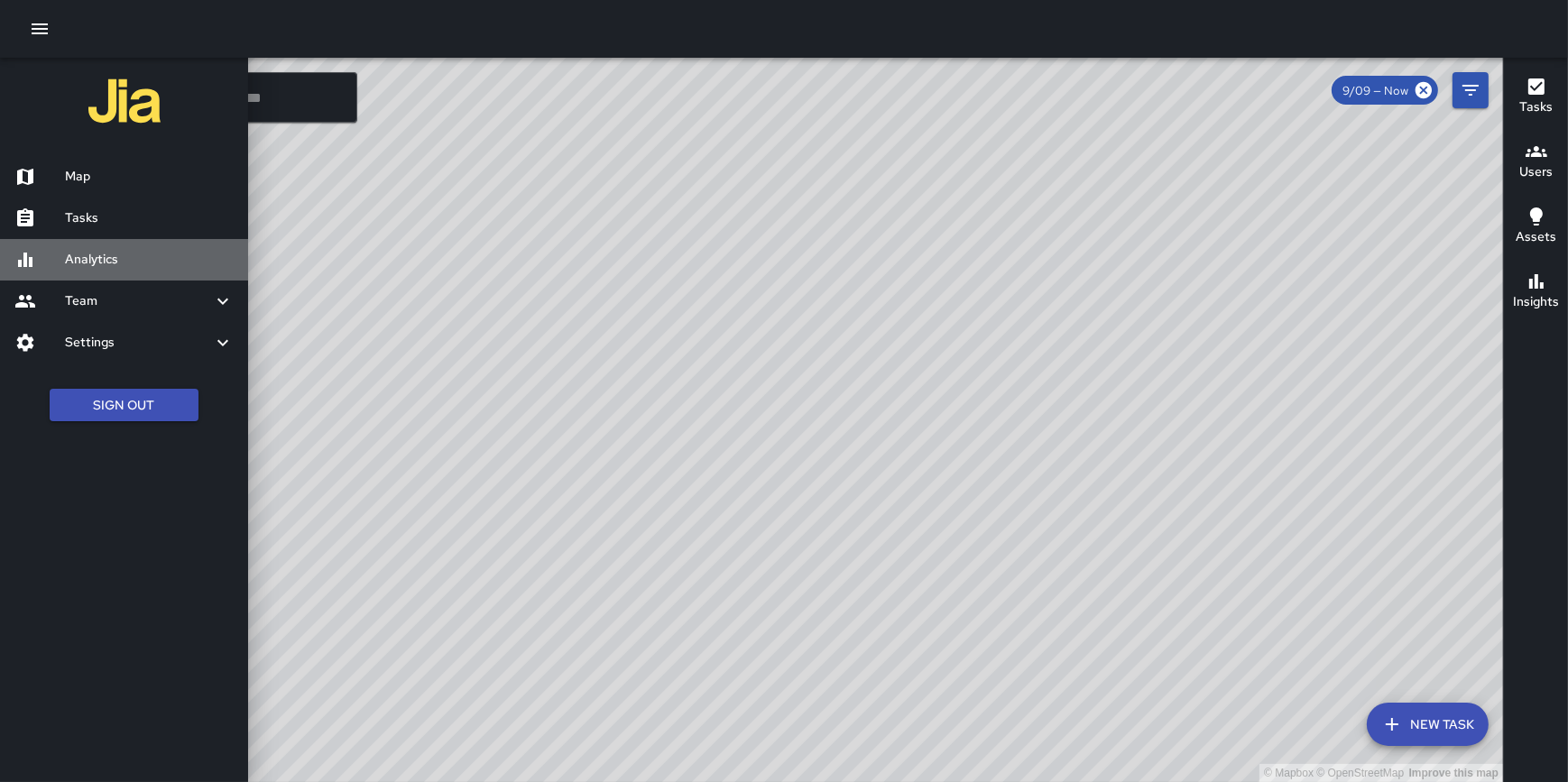
click at [90, 262] on h6 "Analytics" at bounding box center [149, 259] width 169 height 20
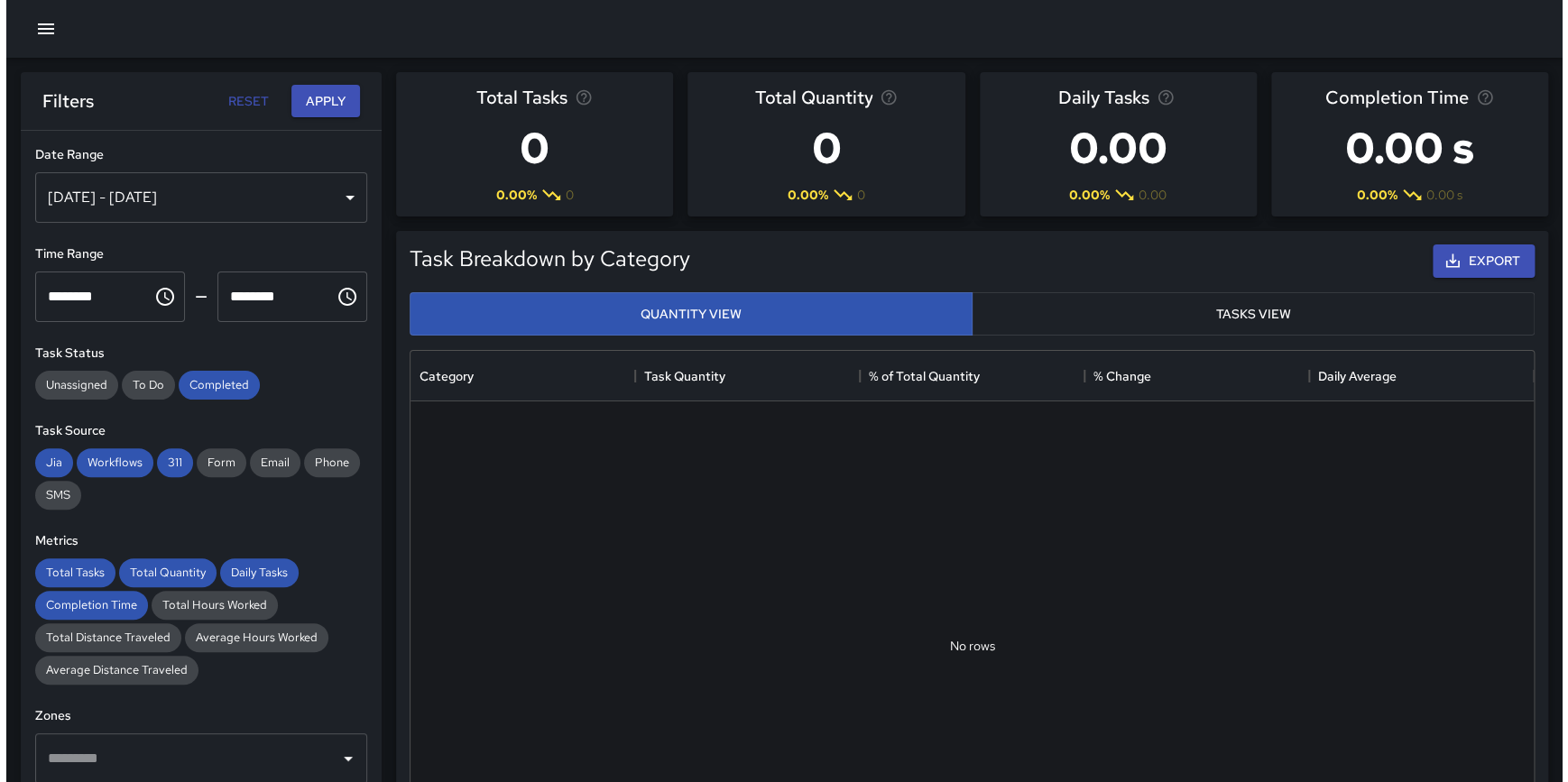
scroll to position [527, 1110]
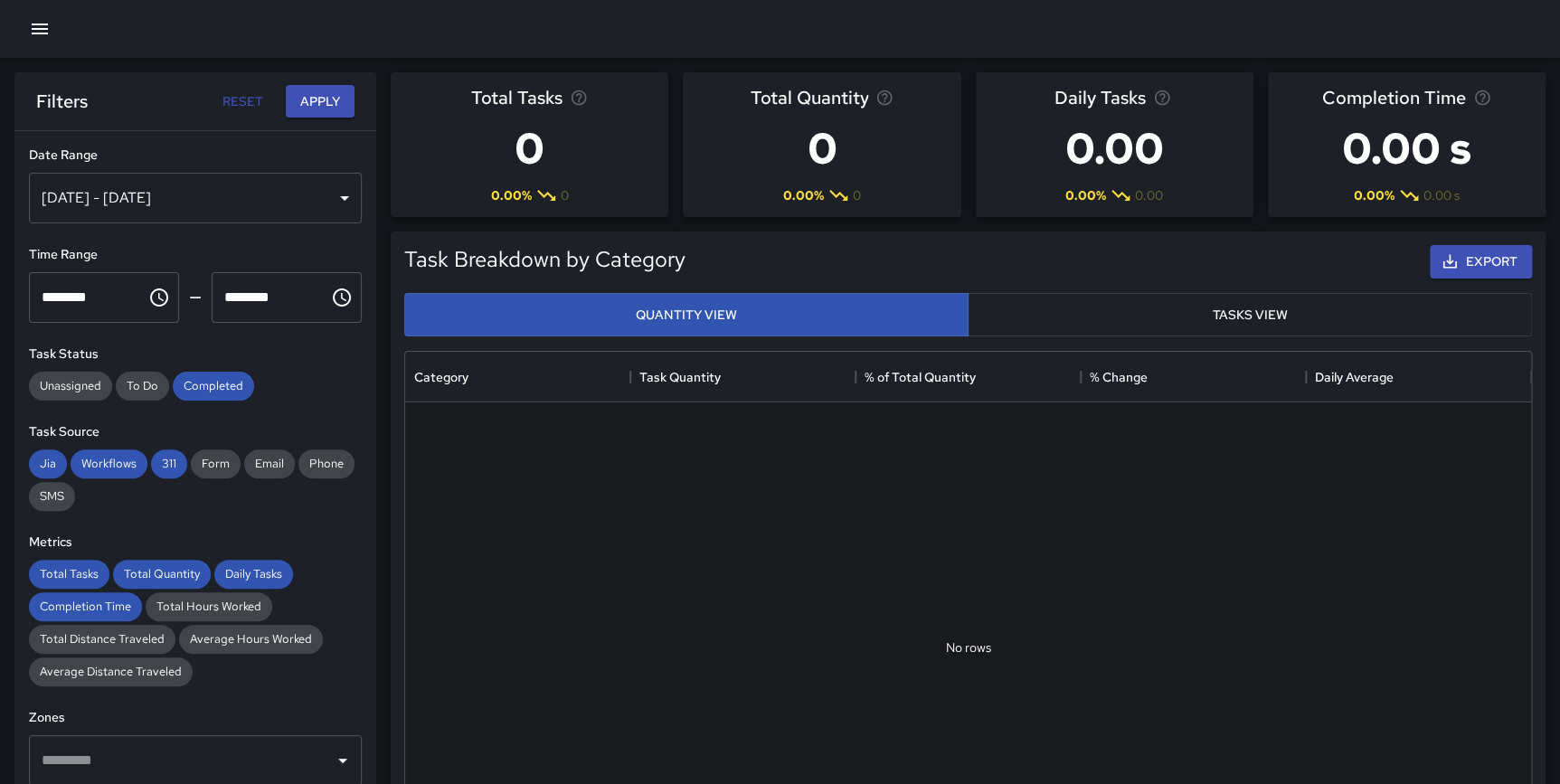
click at [43, 26] on icon "button" at bounding box center [40, 29] width 22 height 22
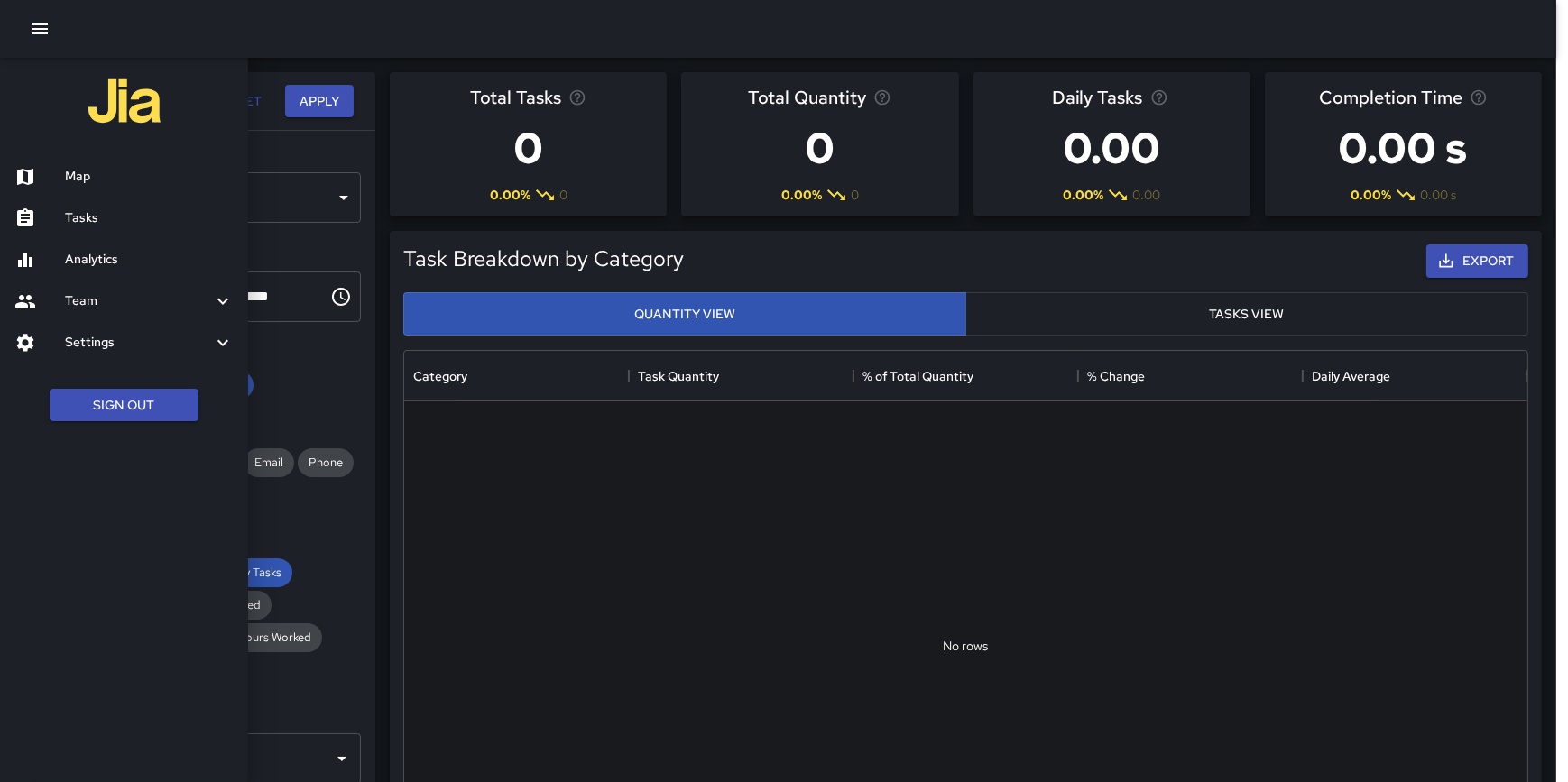
scroll to position [527, 1110]
click at [73, 176] on h6 "Map" at bounding box center [149, 177] width 169 height 20
